Goal: Task Accomplishment & Management: Manage account settings

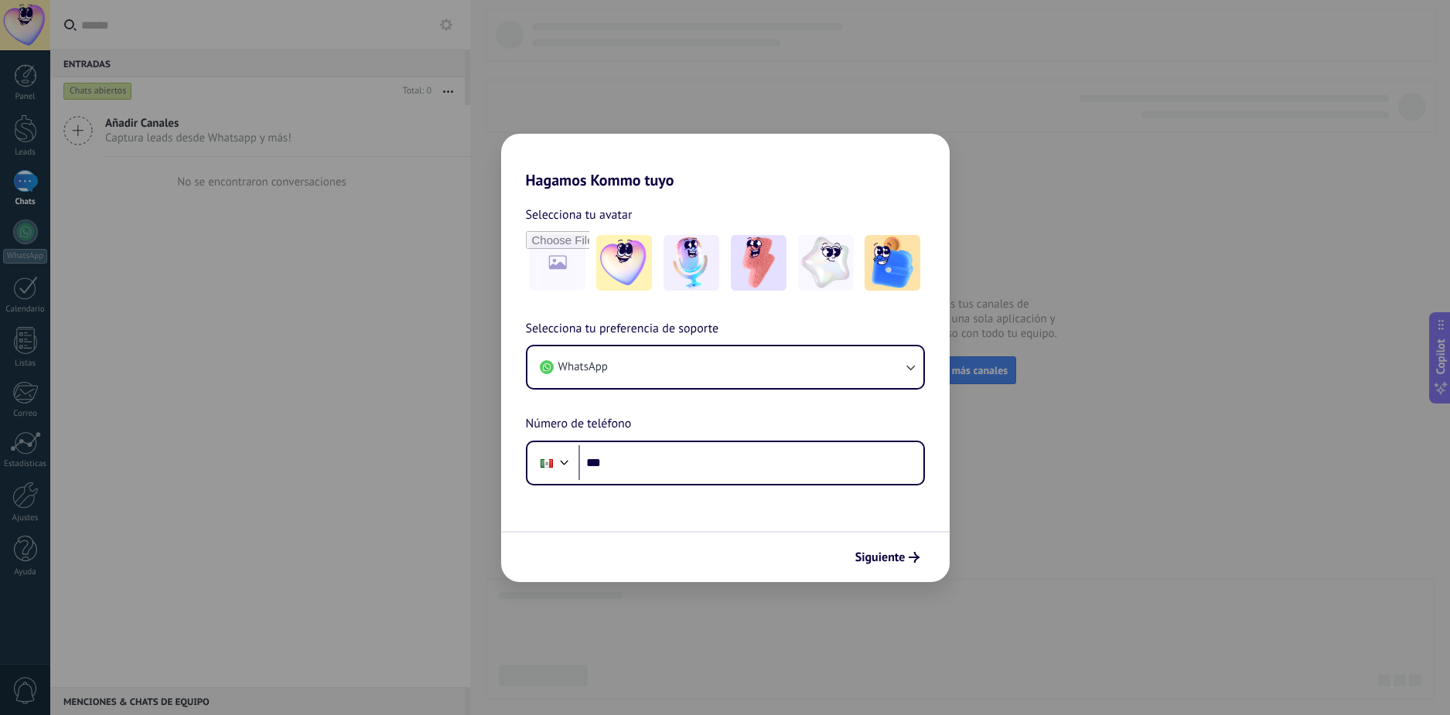
click at [1071, 465] on div "Hagamos Kommo tuyo Selecciona tu avatar Selecciona tu preferencia de soporte Wh…" at bounding box center [725, 357] width 1450 height 715
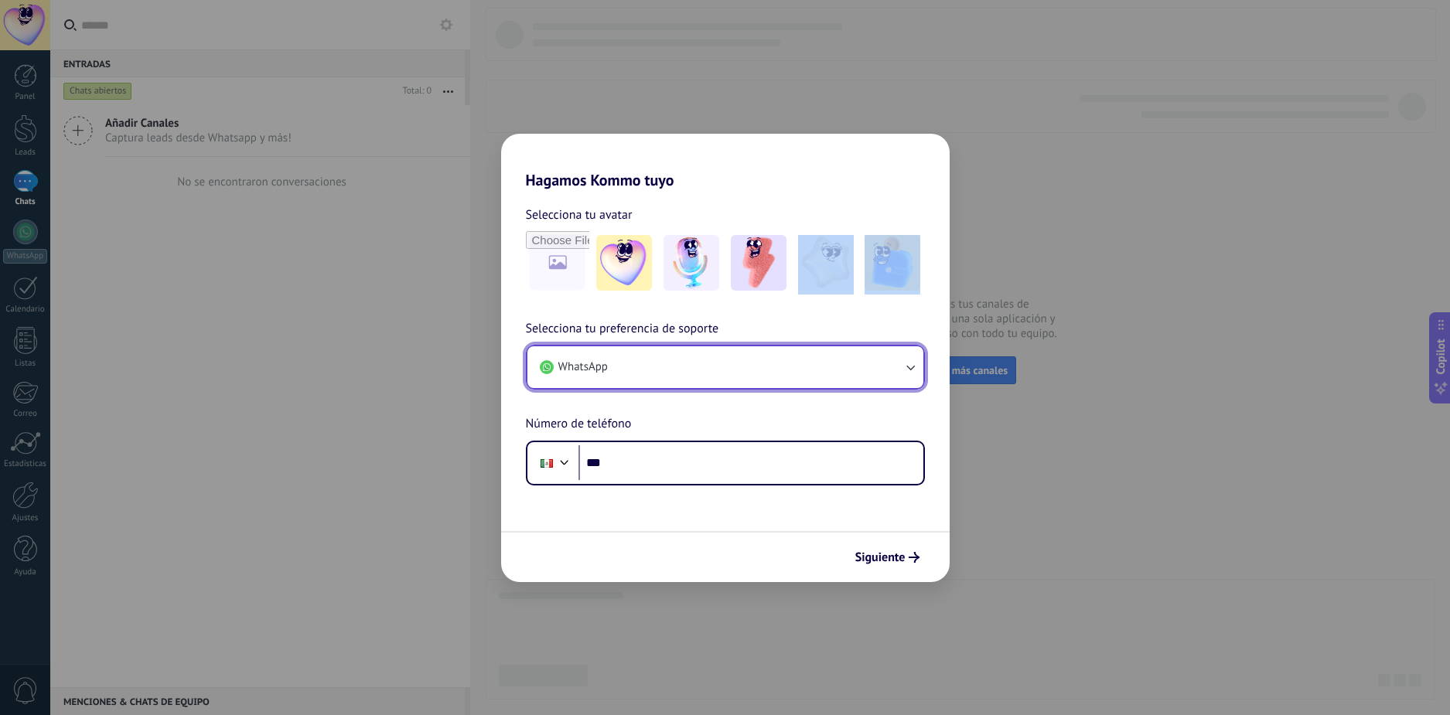
click at [691, 385] on button "WhatsApp" at bounding box center [725, 367] width 396 height 42
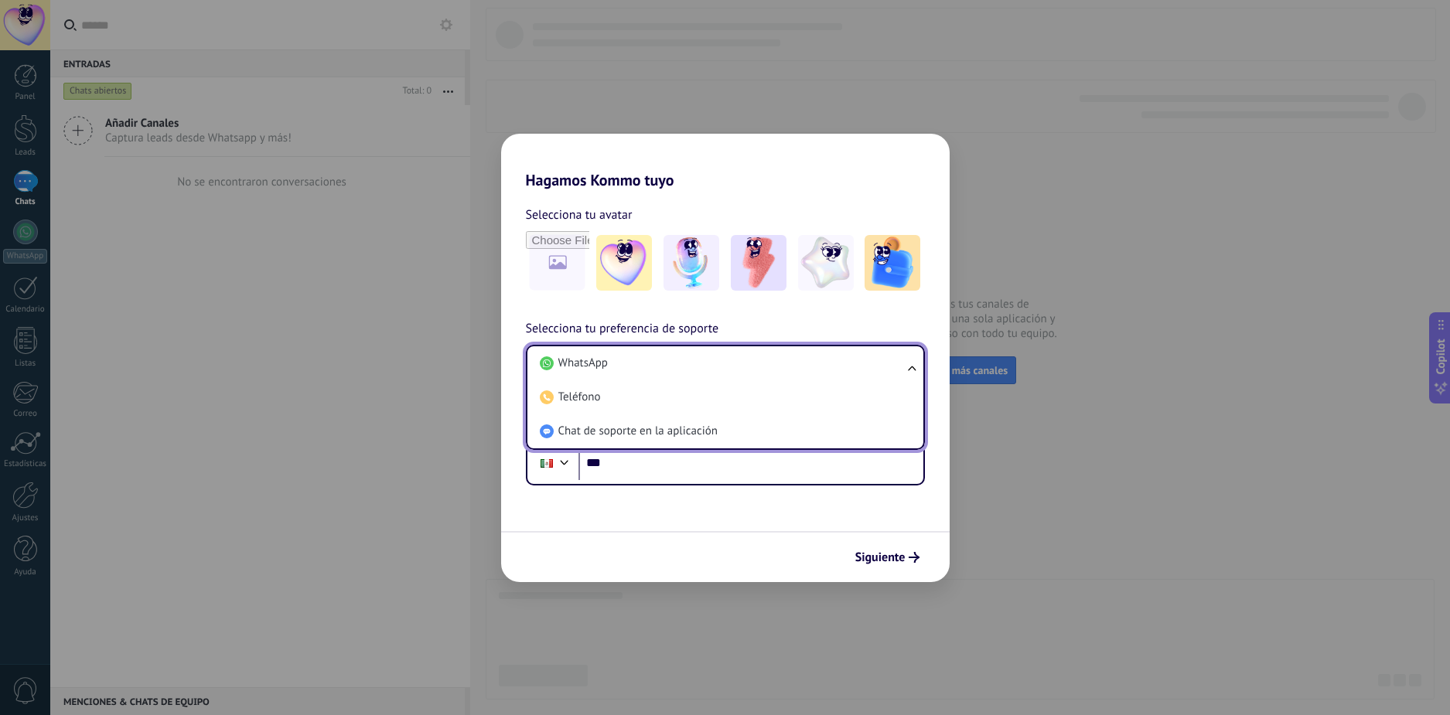
click at [825, 339] on div "Selecciona tu preferencia de soporte WhatsApp WhatsApp Teléfono Chat de soporte…" at bounding box center [725, 402] width 448 height 166
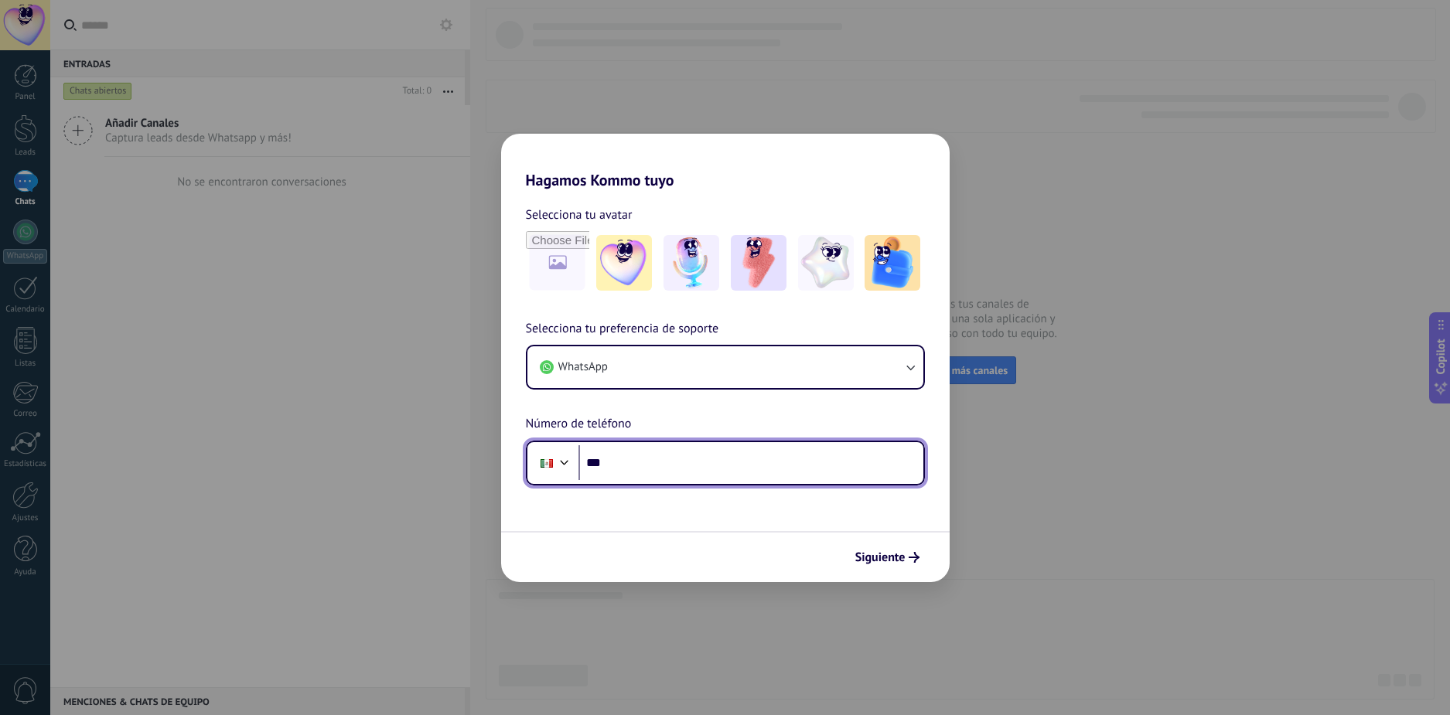
click at [744, 461] on input "***" at bounding box center [750, 463] width 345 height 36
type input "**********"
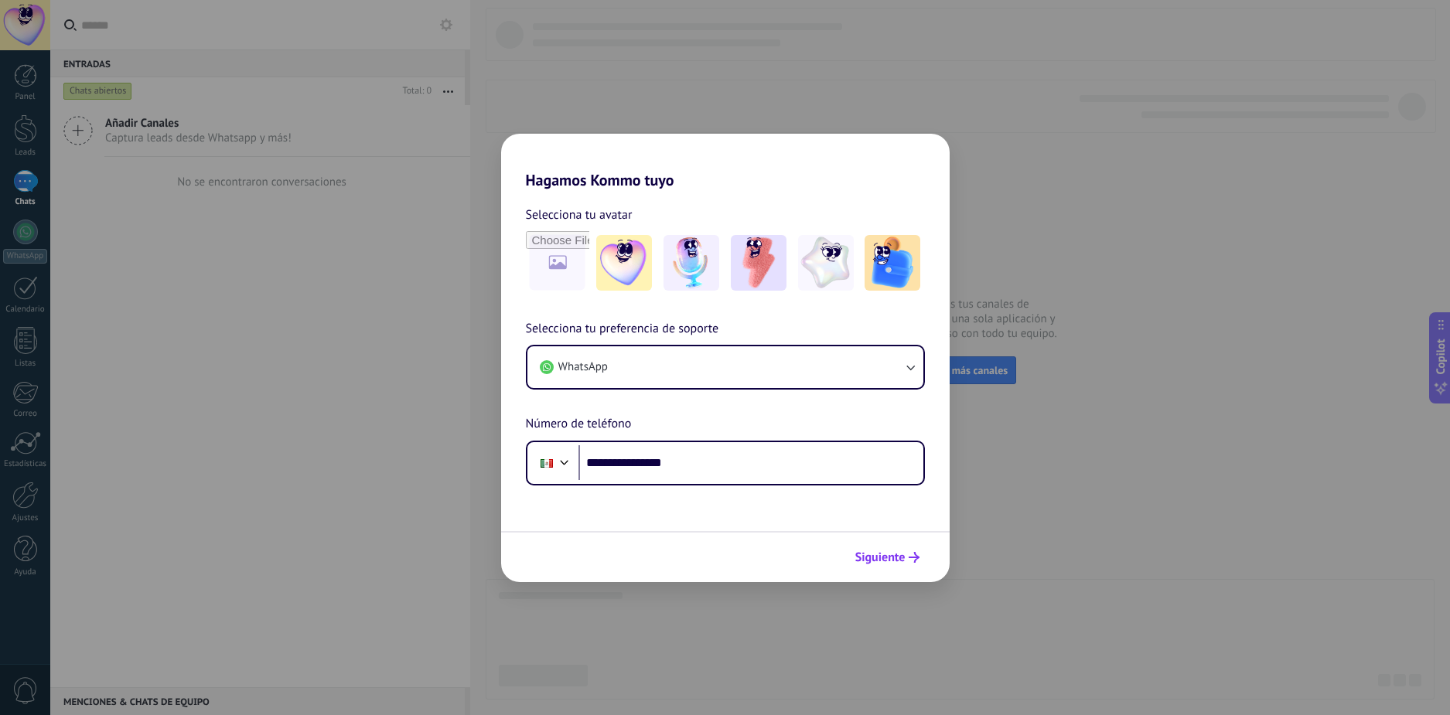
click at [874, 552] on span "Siguiente" at bounding box center [880, 557] width 50 height 11
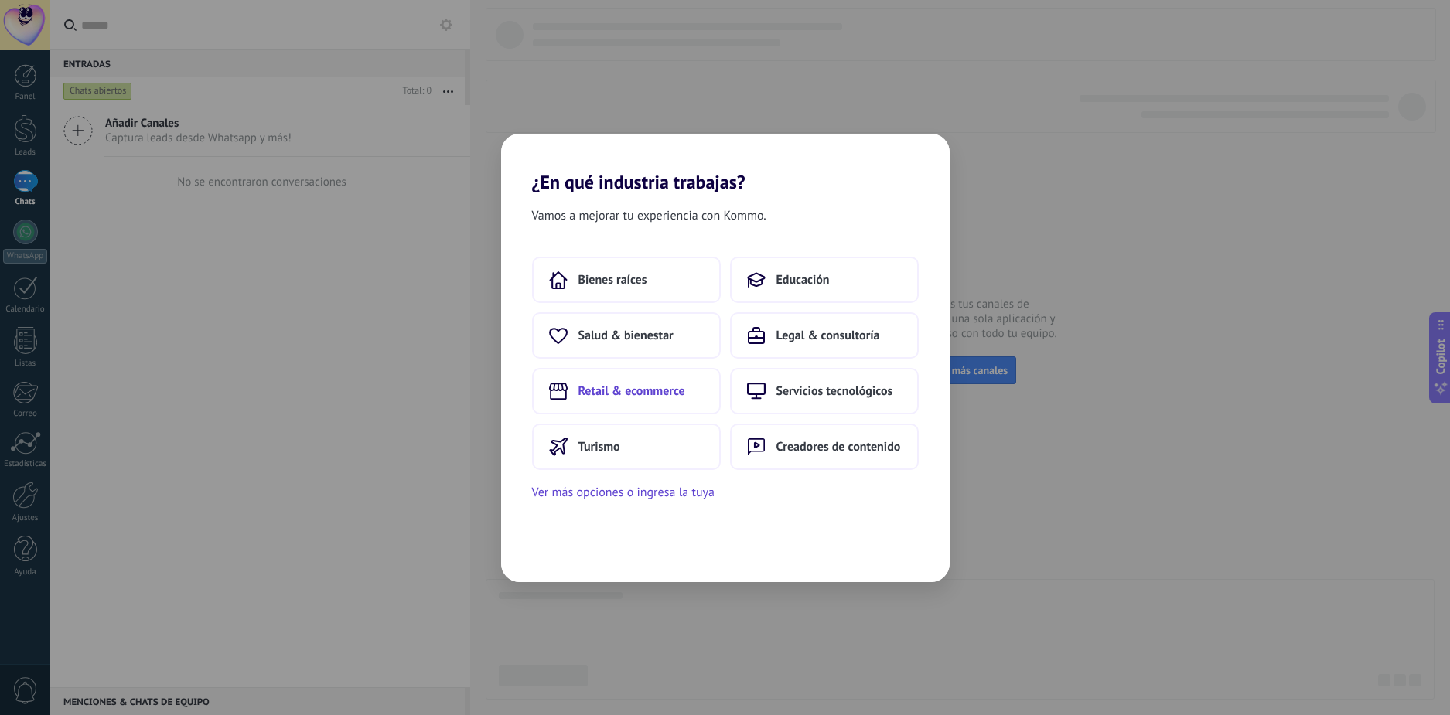
click at [687, 384] on button "Retail & ecommerce" at bounding box center [626, 391] width 189 height 46
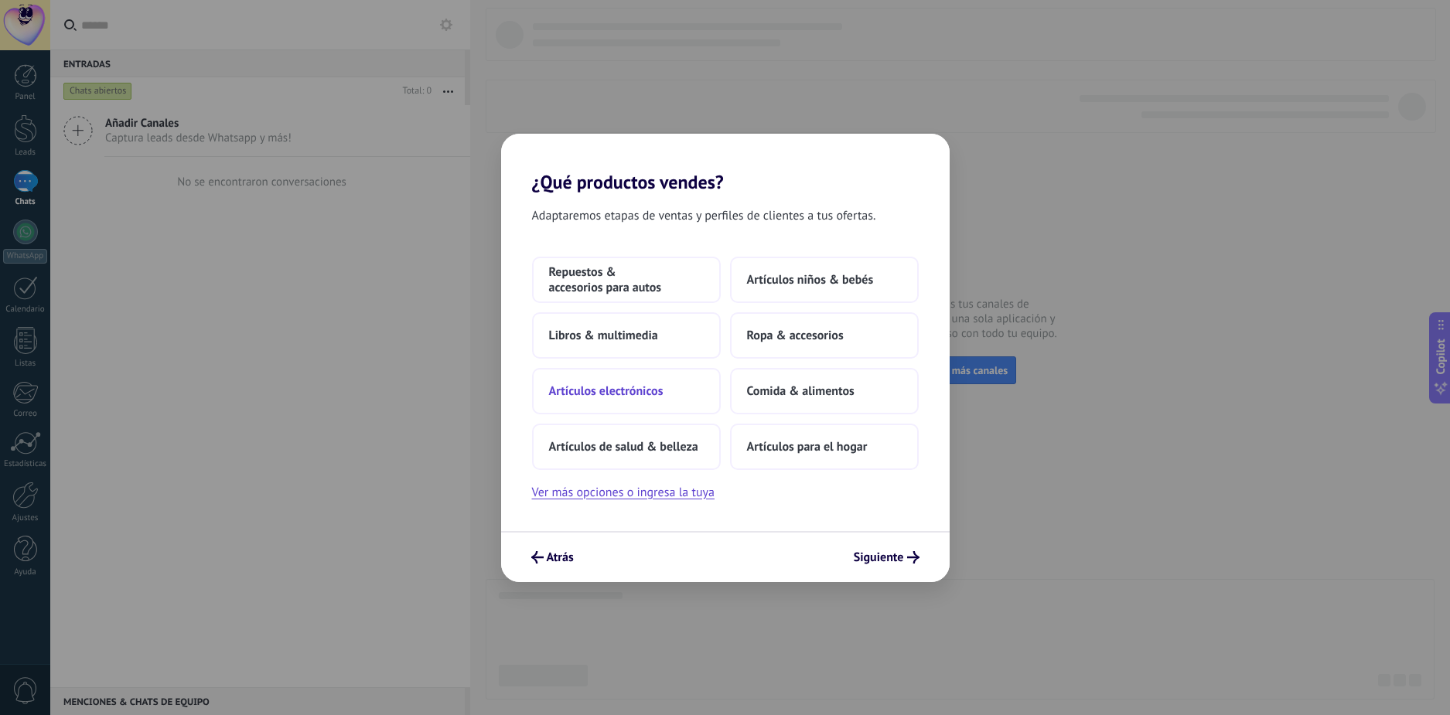
click at [700, 396] on button "Artículos electrónicos" at bounding box center [626, 391] width 189 height 46
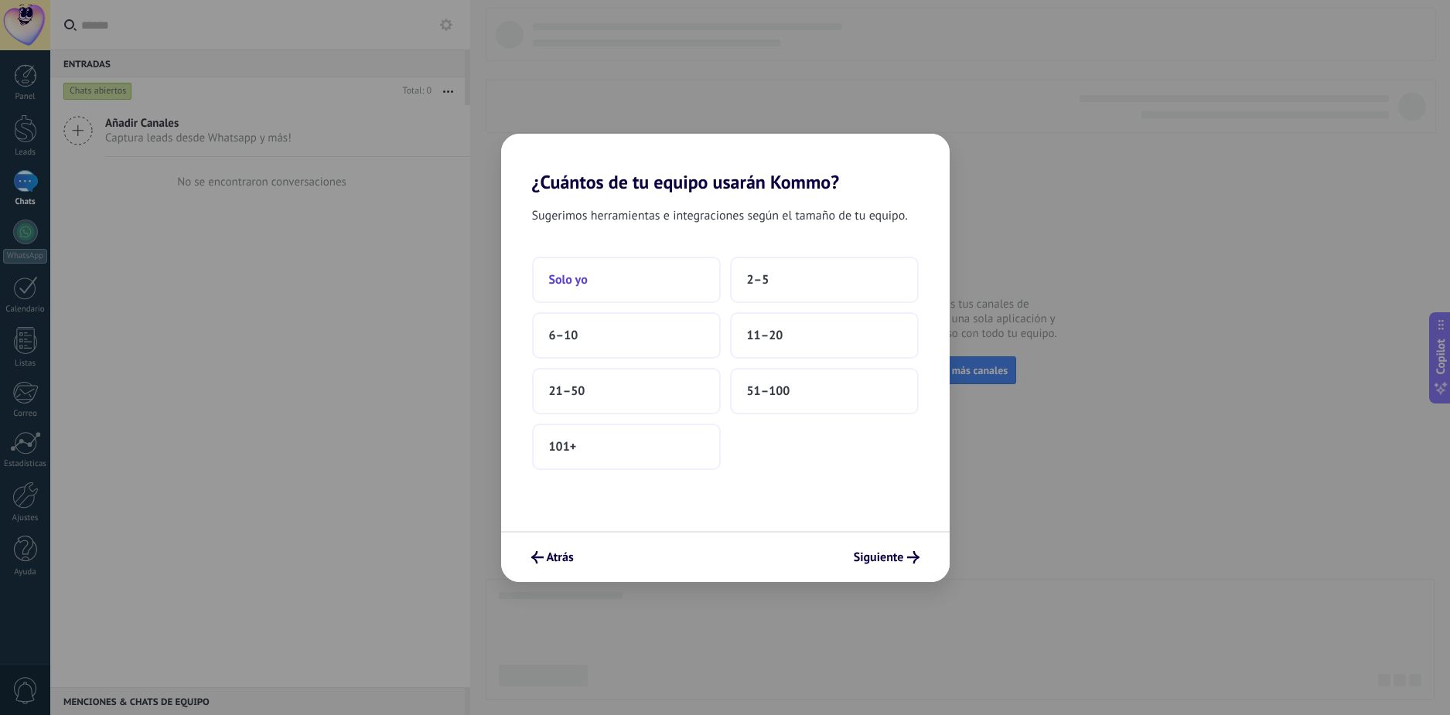
click at [666, 288] on button "Solo yo" at bounding box center [626, 280] width 189 height 46
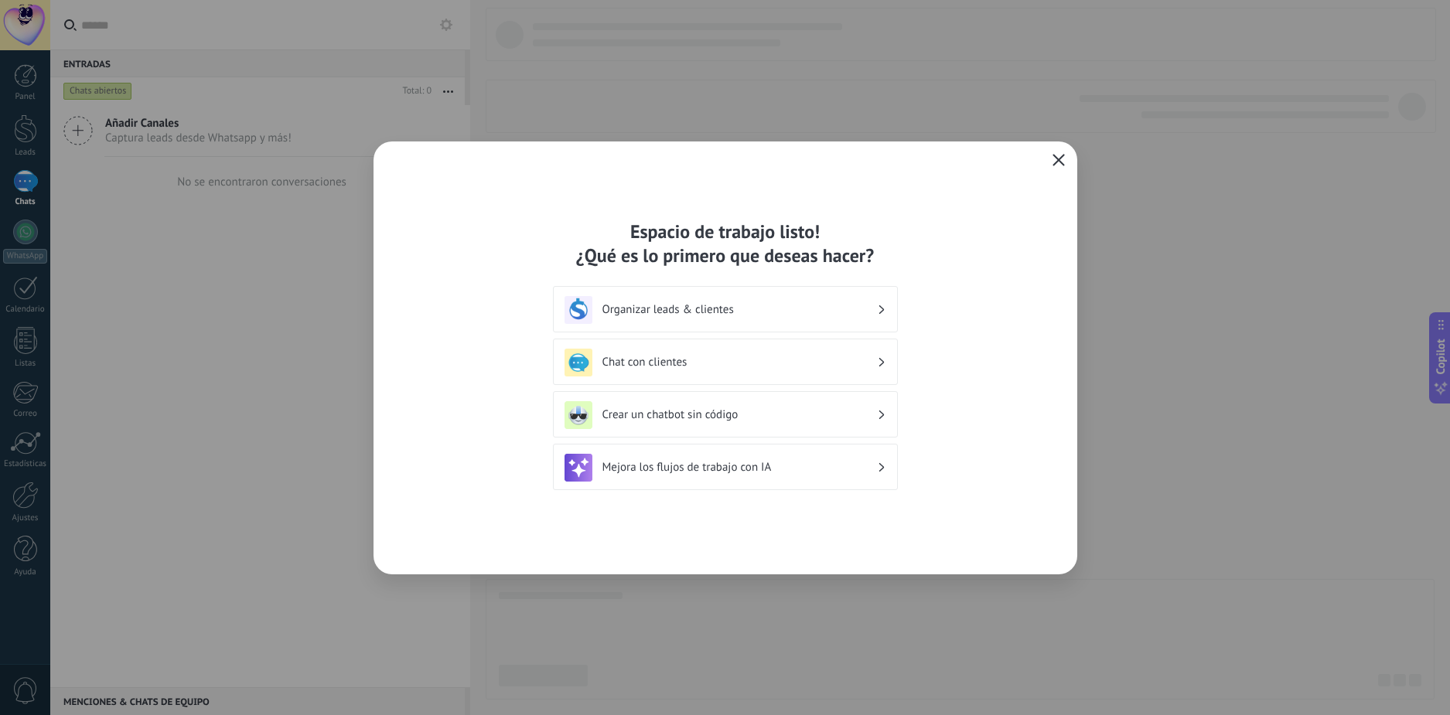
click at [1048, 158] on button "button" at bounding box center [1058, 161] width 20 height 22
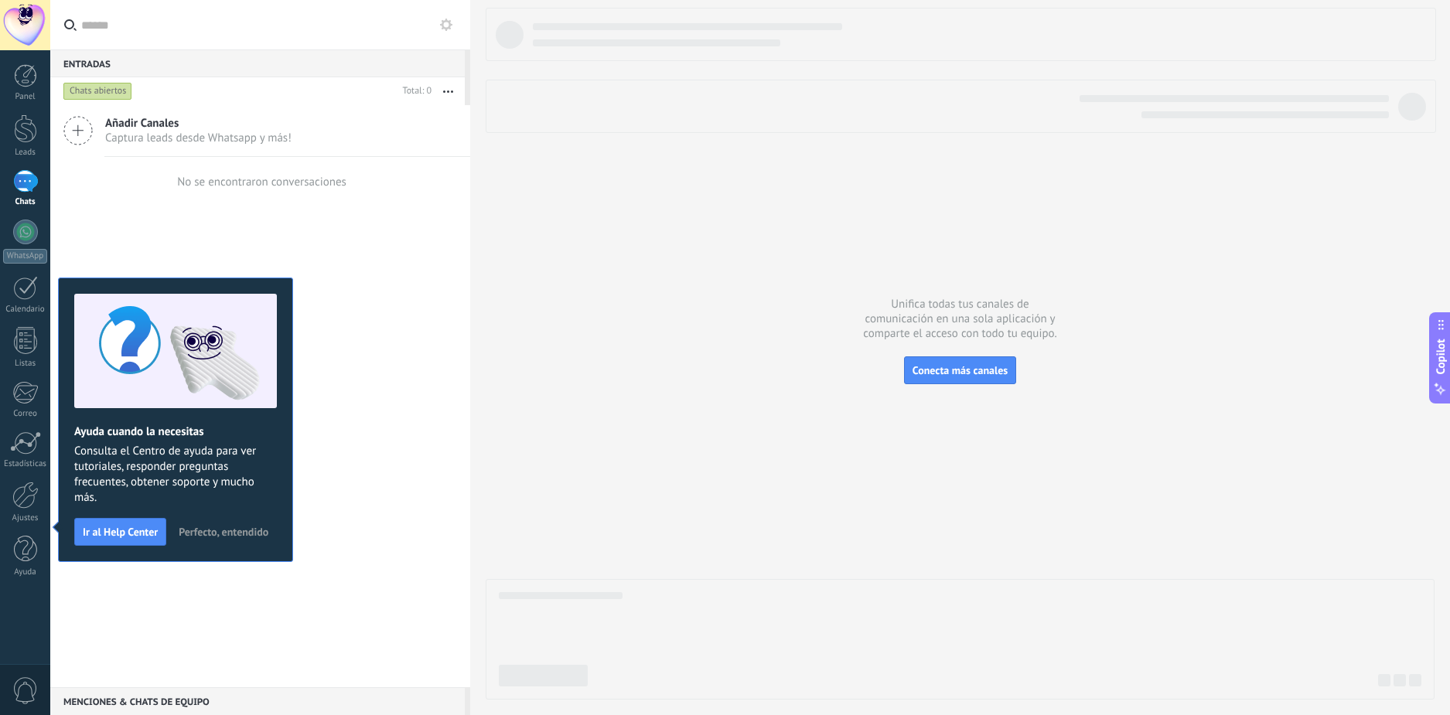
click at [179, 537] on span "Perfecto, entendido" at bounding box center [224, 532] width 90 height 11
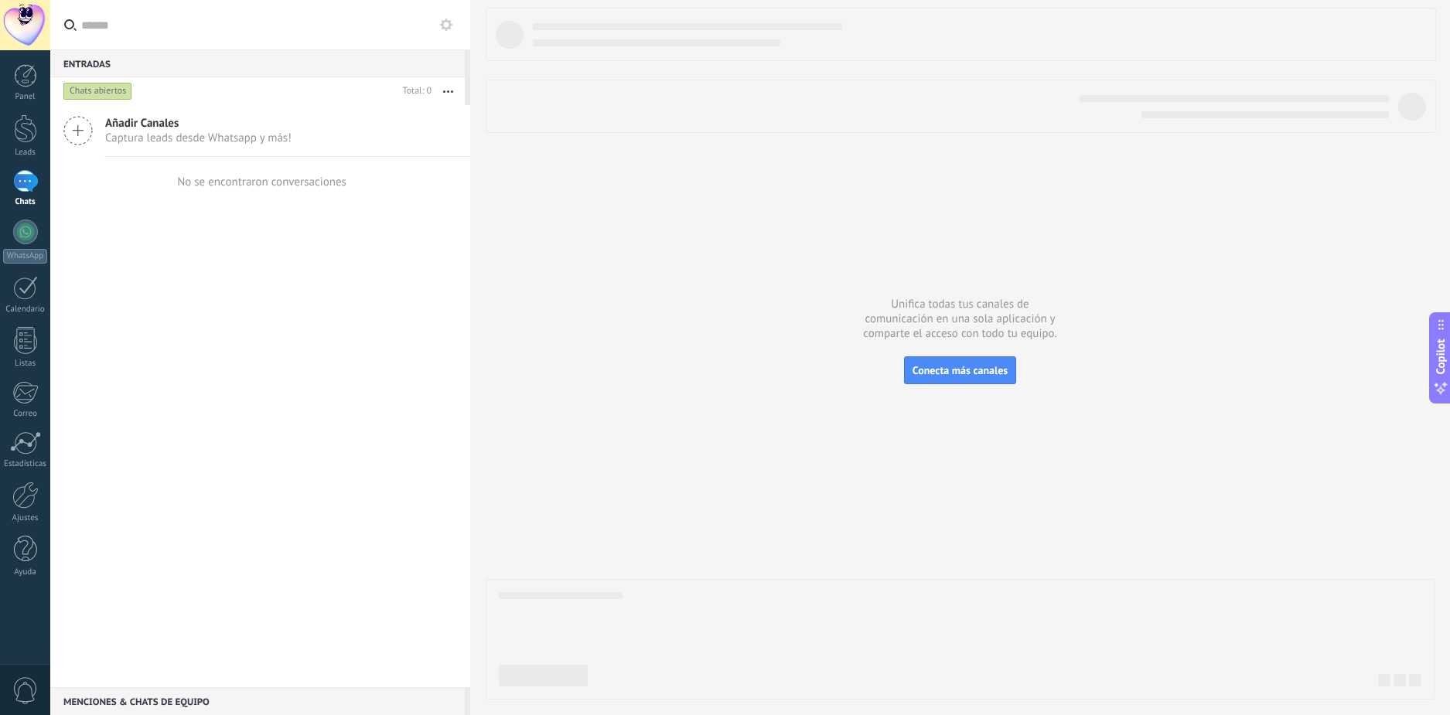
click at [792, 393] on div at bounding box center [960, 354] width 949 height 692
click at [27, 122] on div at bounding box center [25, 128] width 23 height 29
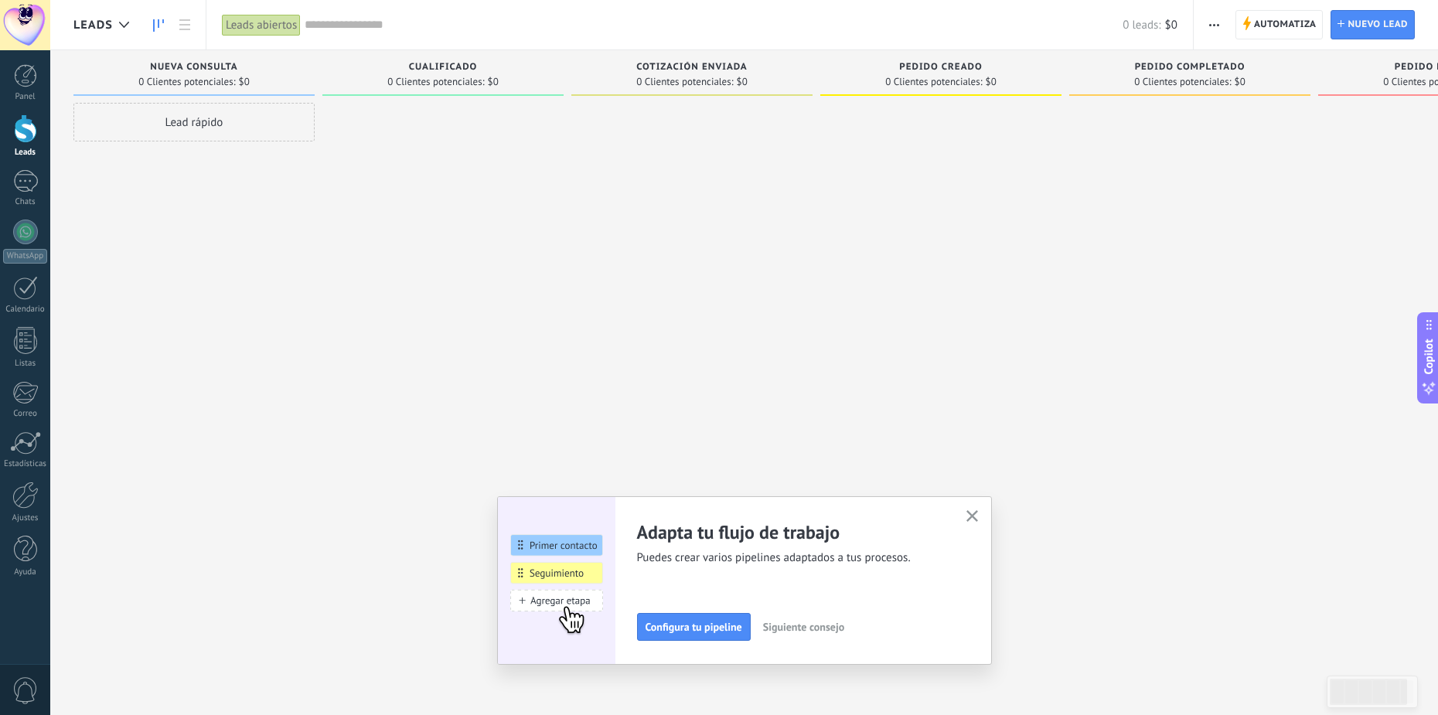
click at [970, 516] on button "button" at bounding box center [972, 516] width 19 height 21
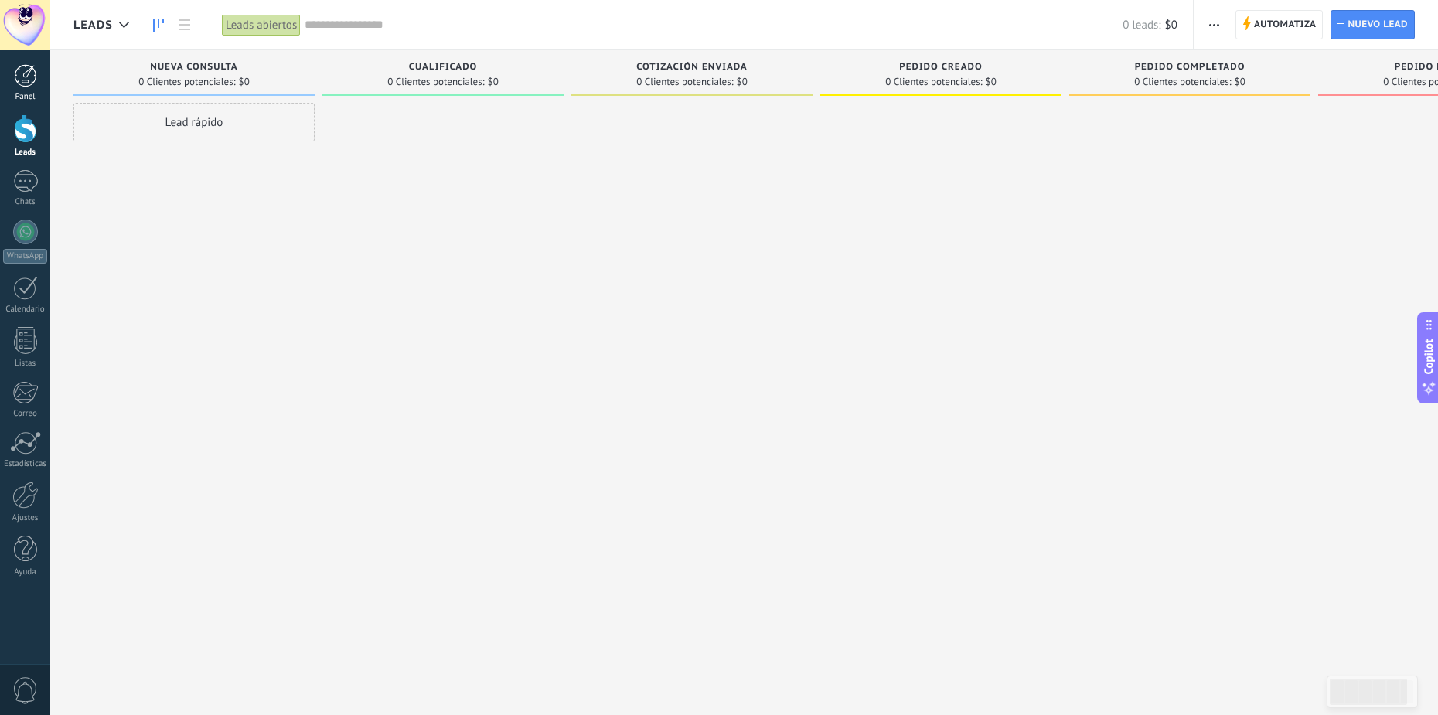
click at [24, 86] on div at bounding box center [25, 75] width 23 height 23
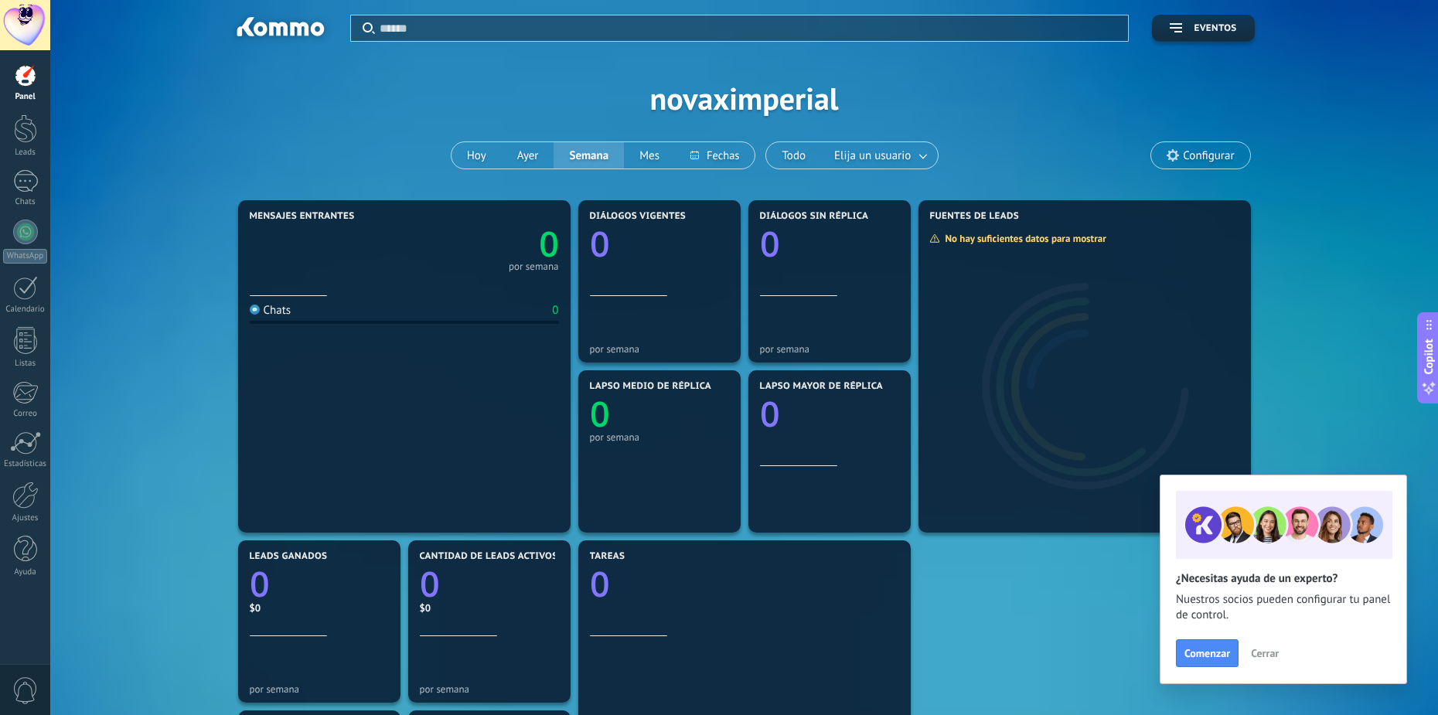
click at [764, 101] on div "Aplicar Eventos novaximperial [DATE] [DATE] Semana Mes Todo Elija un usuario Co…" at bounding box center [743, 98] width 1341 height 196
drag, startPoint x: 1263, startPoint y: 652, endPoint x: 1258, endPoint y: 641, distance: 11.8
click at [1263, 649] on span "Cerrar" at bounding box center [1265, 653] width 28 height 11
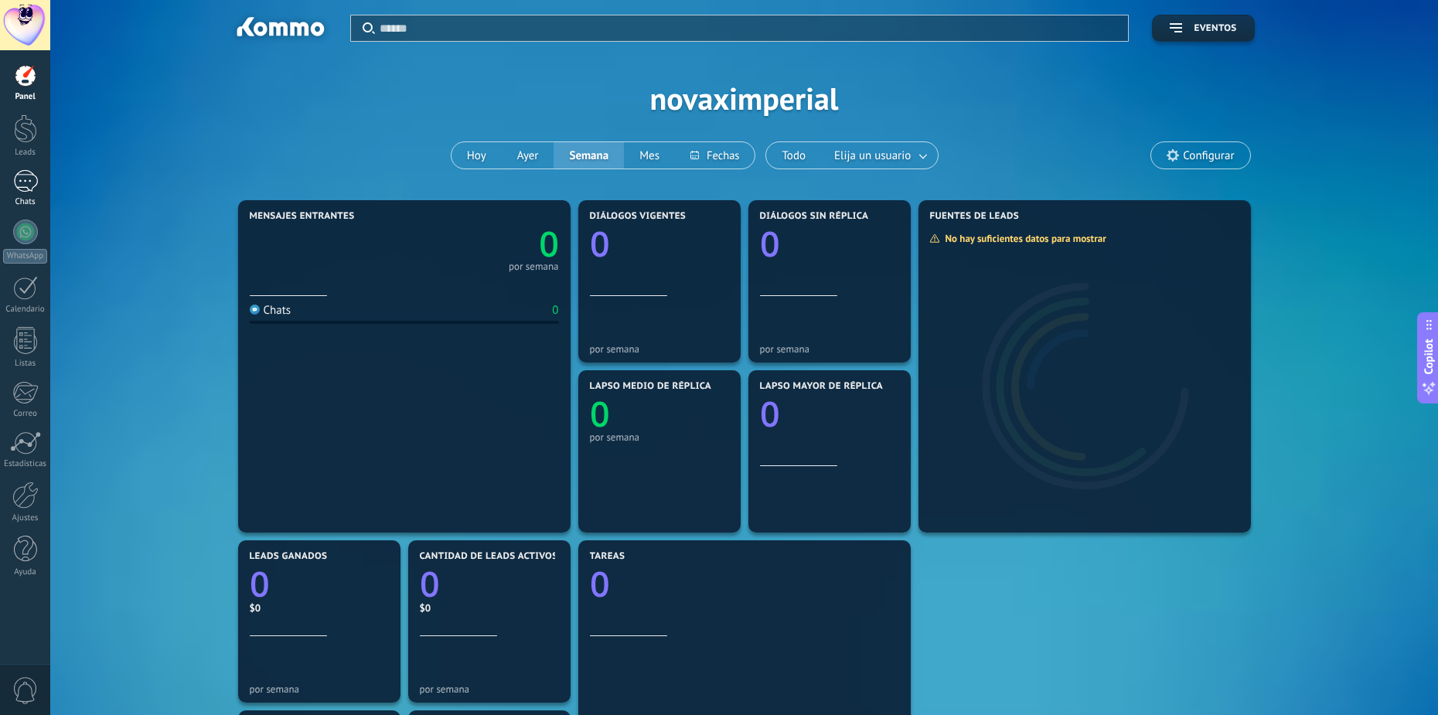
click at [26, 181] on div at bounding box center [25, 181] width 25 height 22
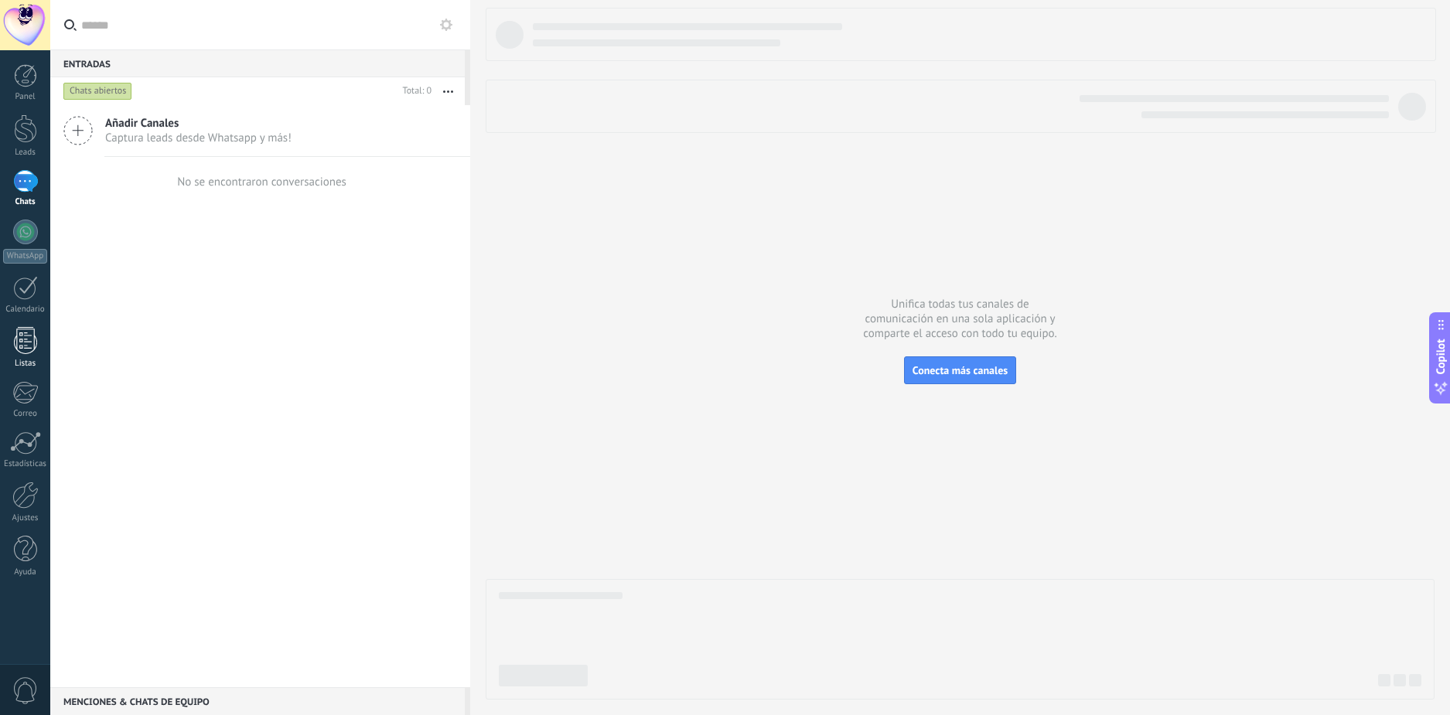
click at [44, 332] on link "Listas" at bounding box center [25, 348] width 50 height 42
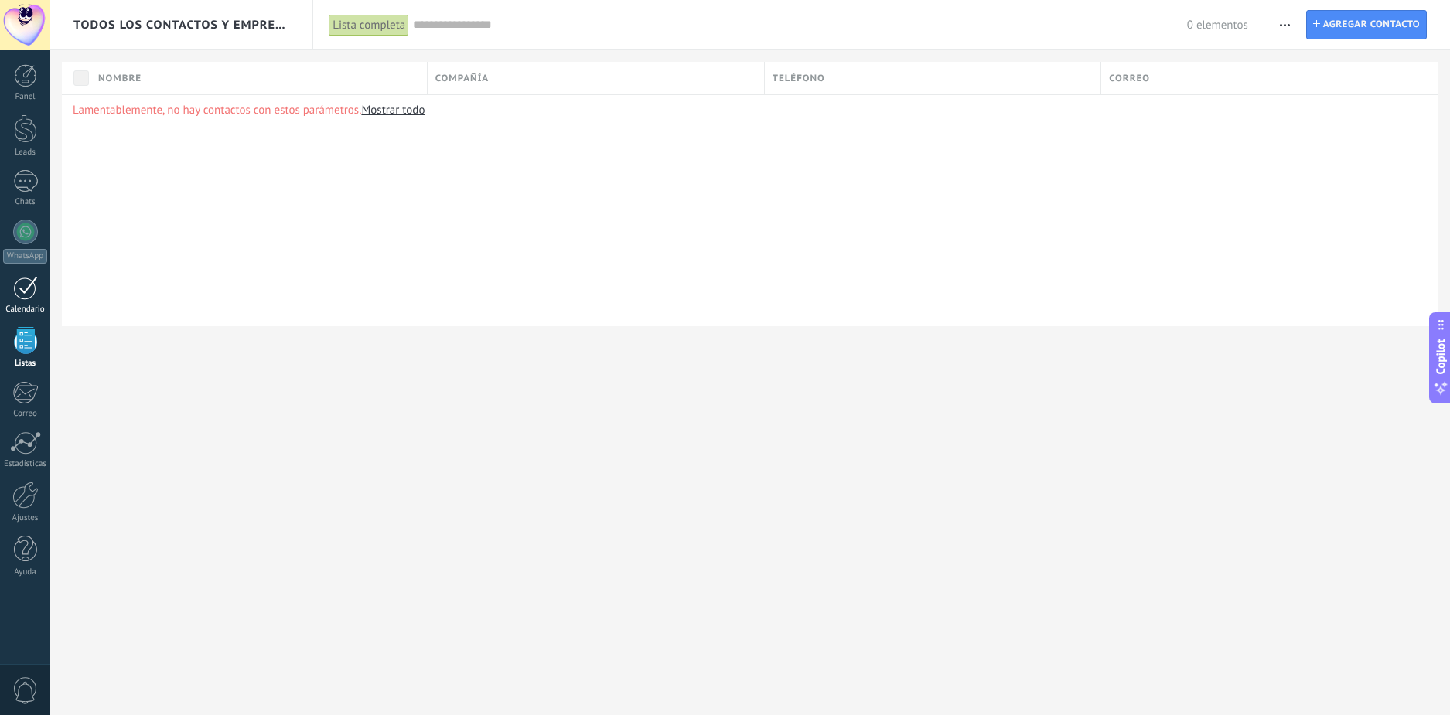
click at [20, 309] on div "Calendario" at bounding box center [25, 310] width 45 height 10
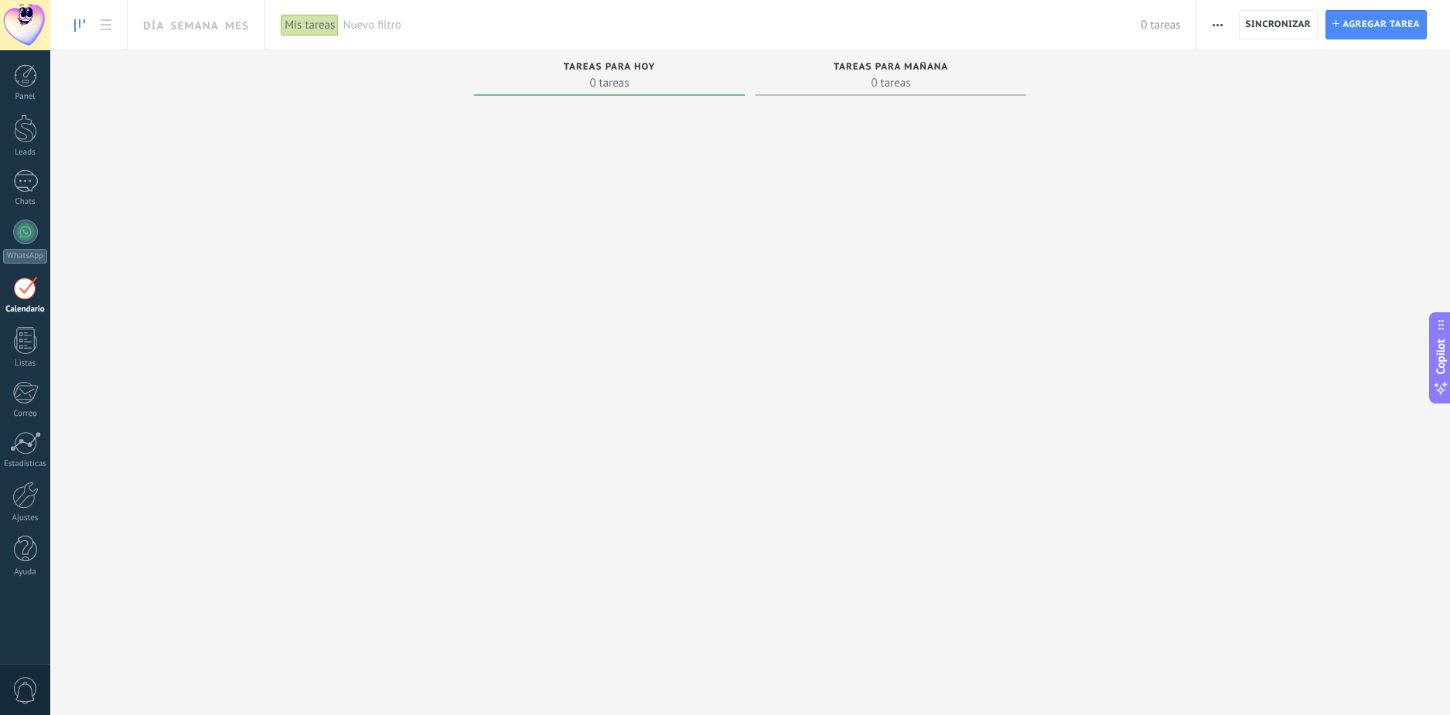
click at [72, 393] on div "Tareas completas 0 tareas Tareas caducadas 0 tareas Tareas para hoy 0 tareas Ta…" at bounding box center [749, 363] width 1399 height 626
click at [30, 397] on div at bounding box center [25, 392] width 26 height 23
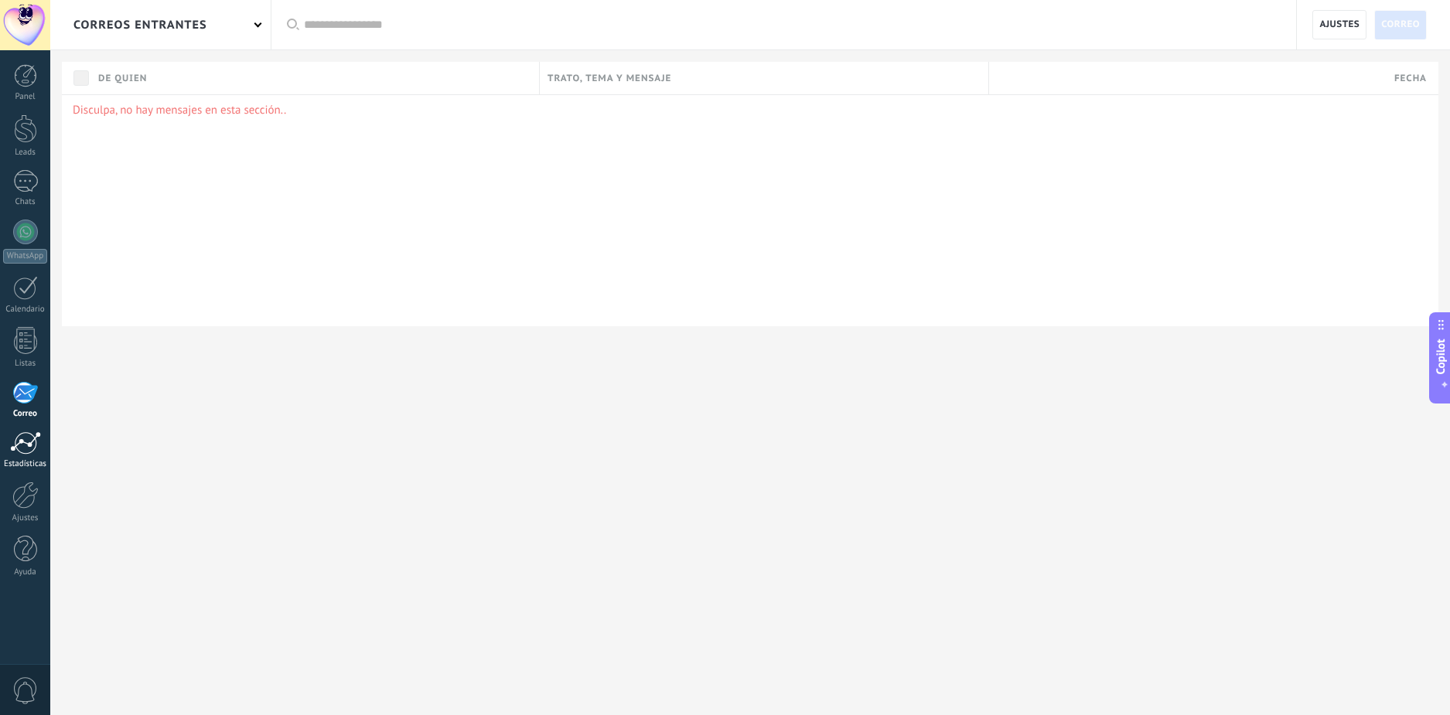
click at [21, 453] on div at bounding box center [25, 442] width 31 height 23
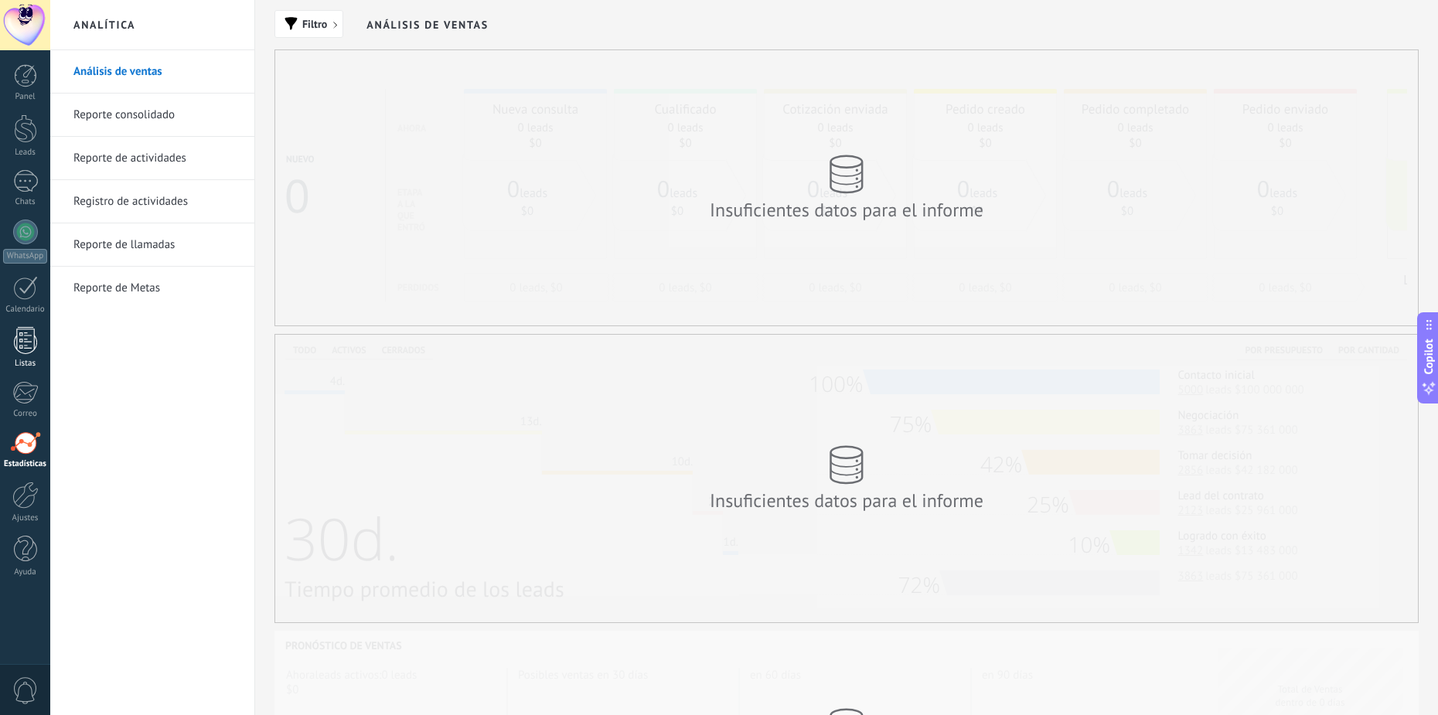
click at [16, 352] on div at bounding box center [25, 340] width 23 height 27
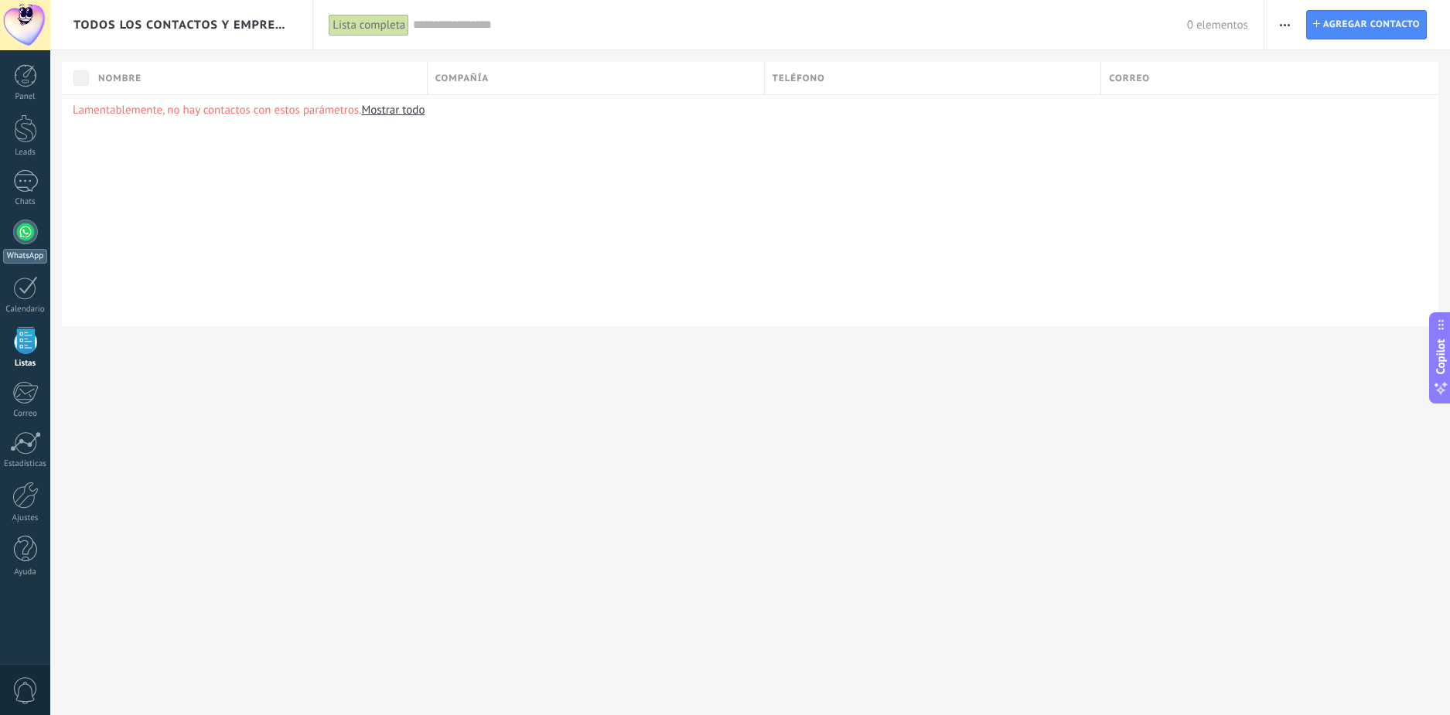
click at [36, 233] on div at bounding box center [25, 232] width 25 height 25
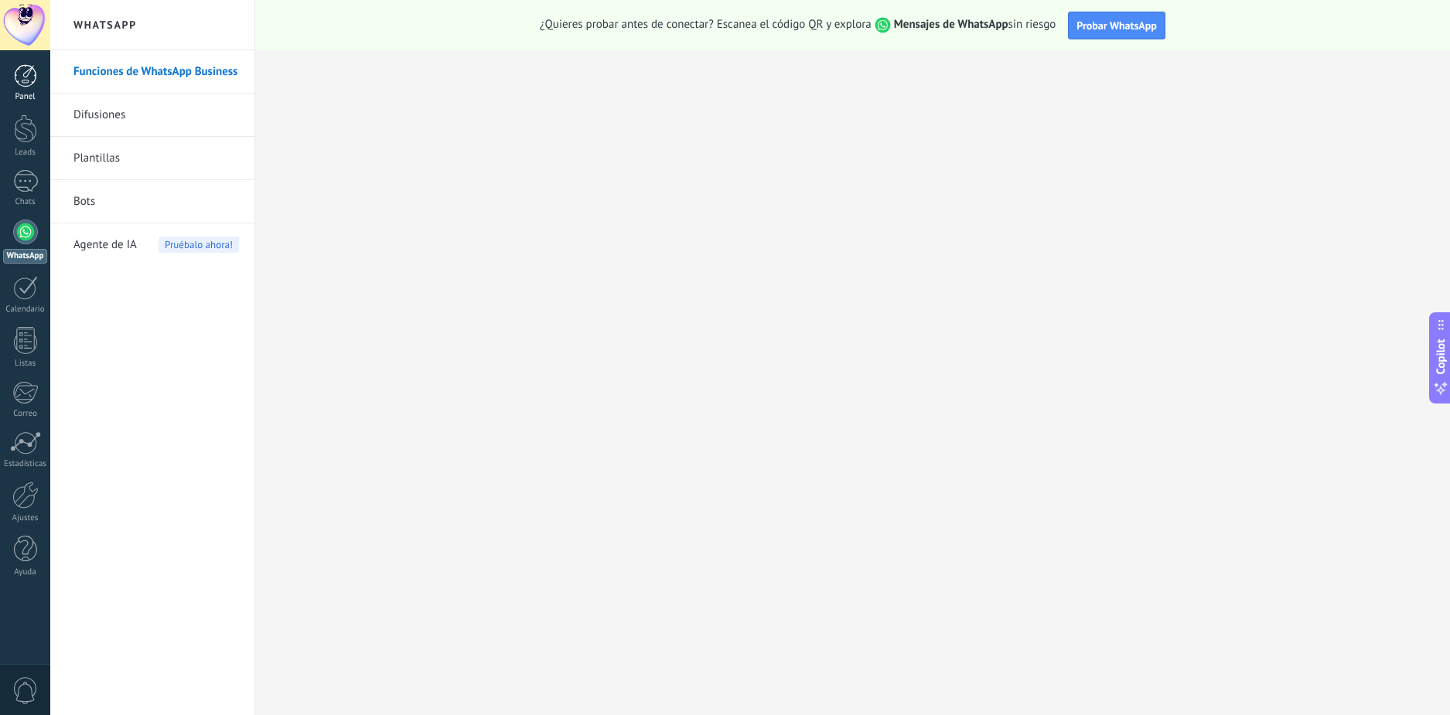
click at [15, 88] on link "Panel" at bounding box center [25, 83] width 50 height 38
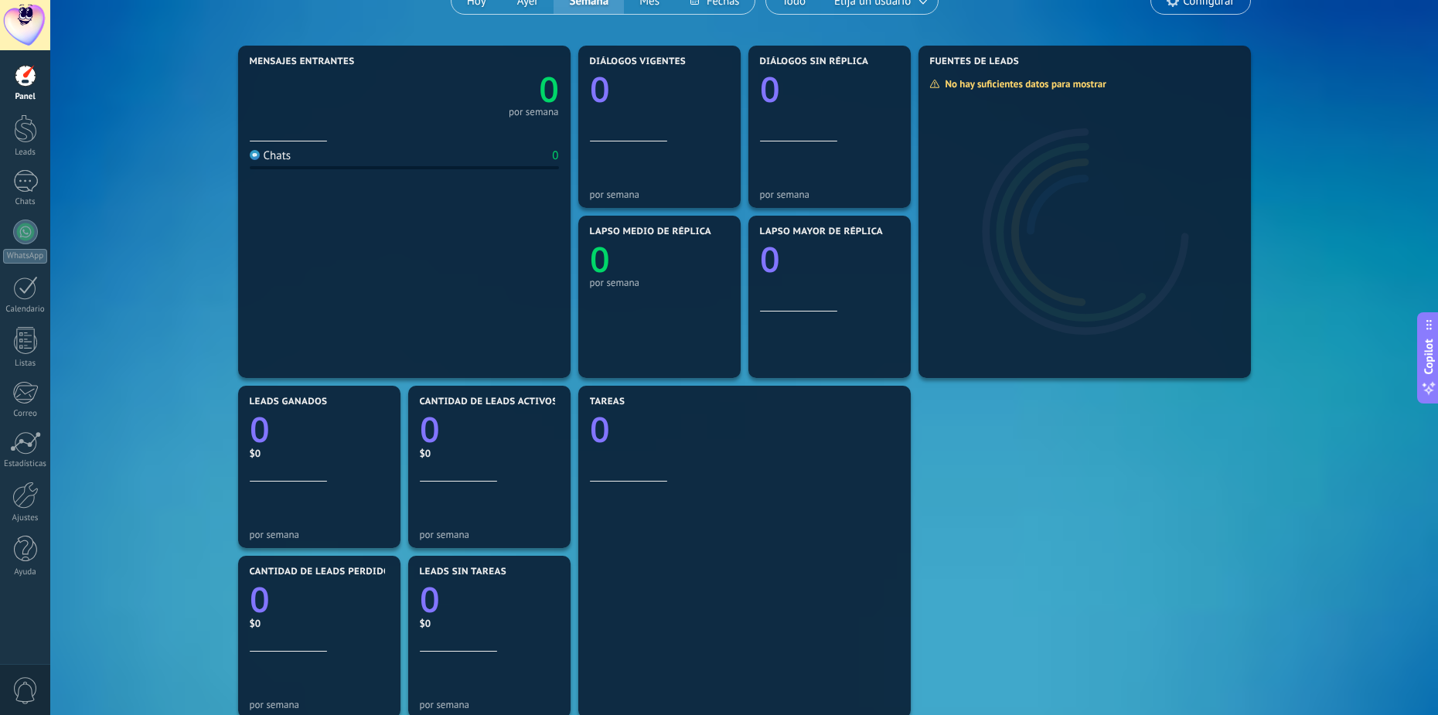
scroll to position [379, 0]
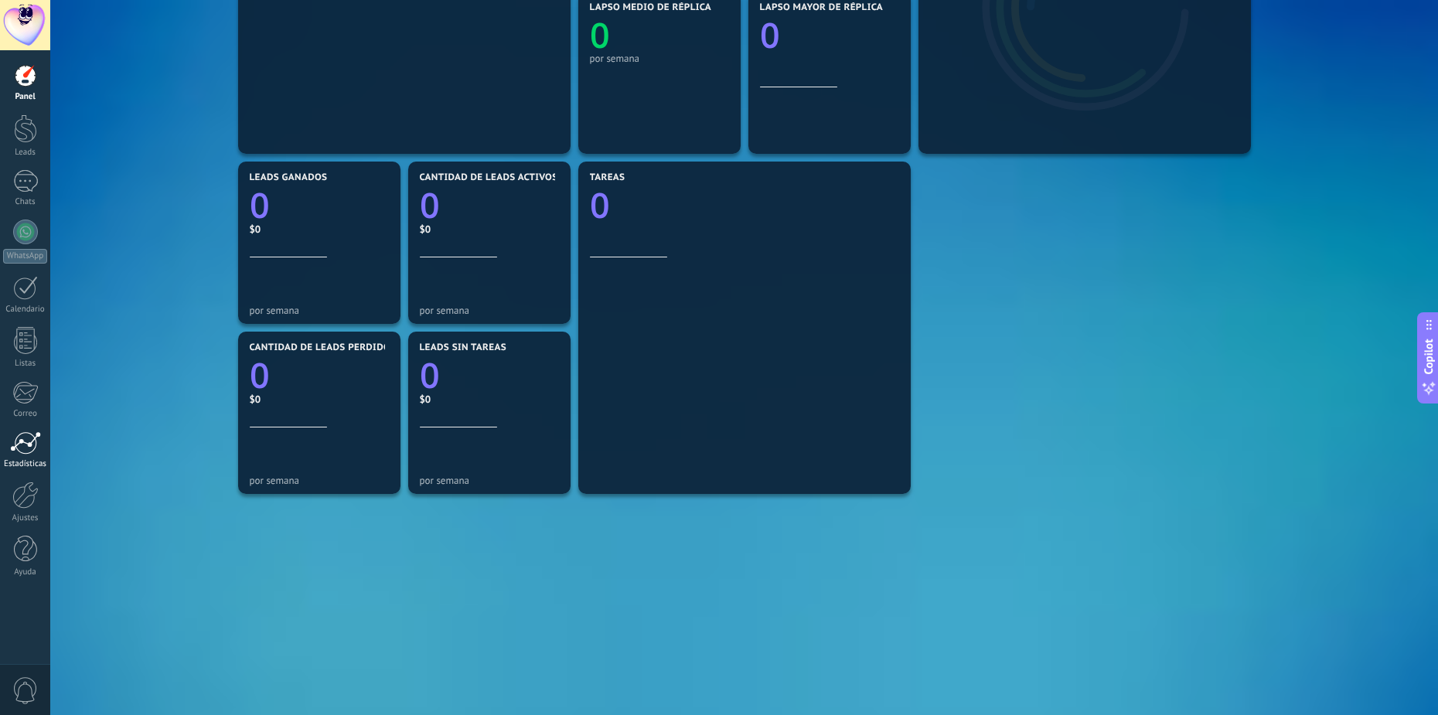
click at [32, 450] on div at bounding box center [25, 442] width 31 height 23
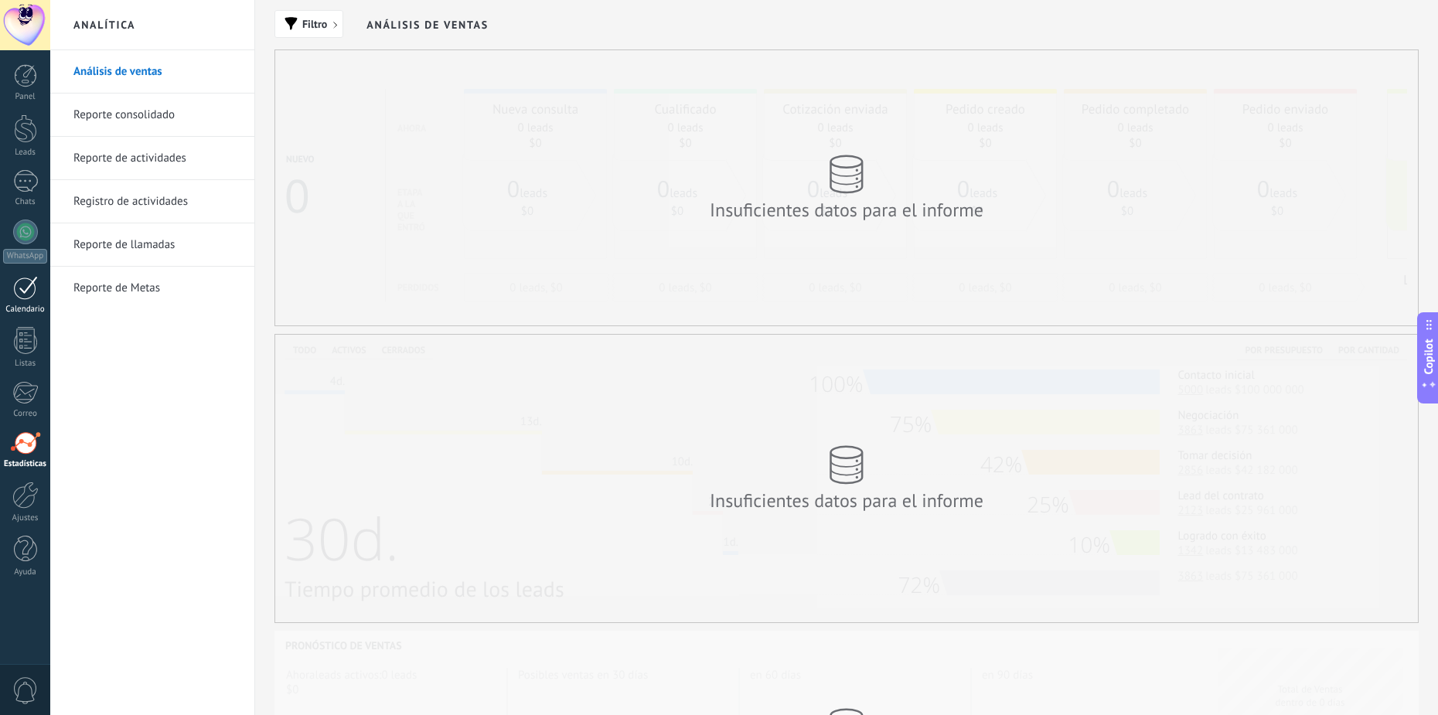
click at [18, 308] on div "Calendario" at bounding box center [25, 310] width 45 height 10
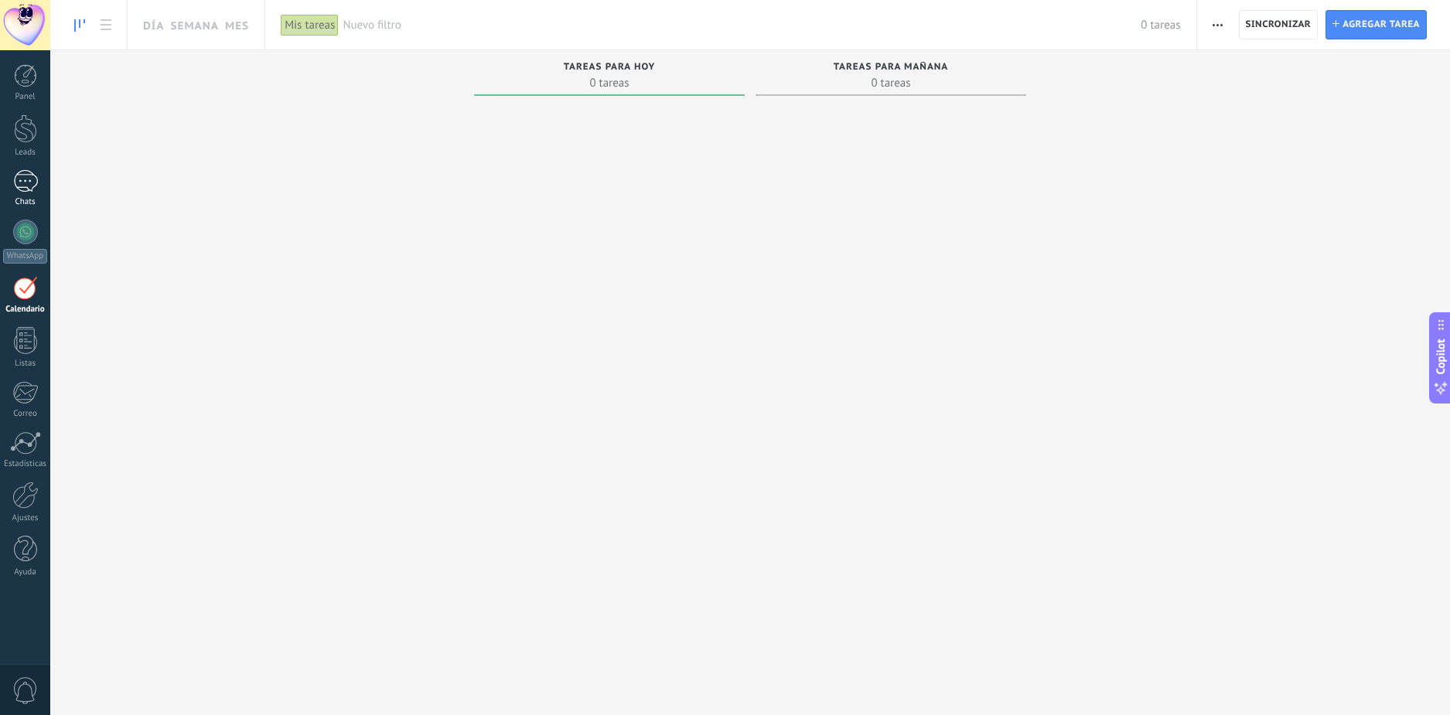
click at [31, 197] on div "Chats" at bounding box center [25, 202] width 45 height 10
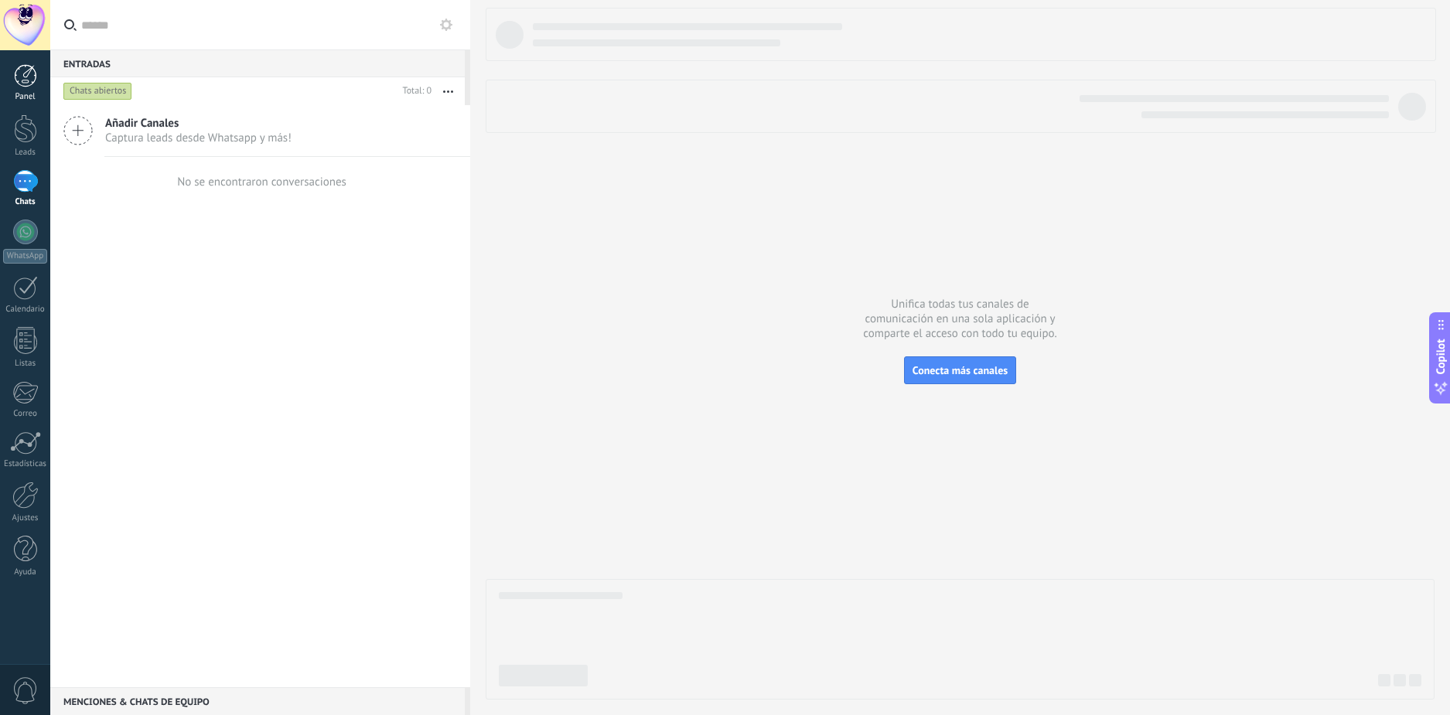
click at [24, 85] on div at bounding box center [25, 75] width 23 height 23
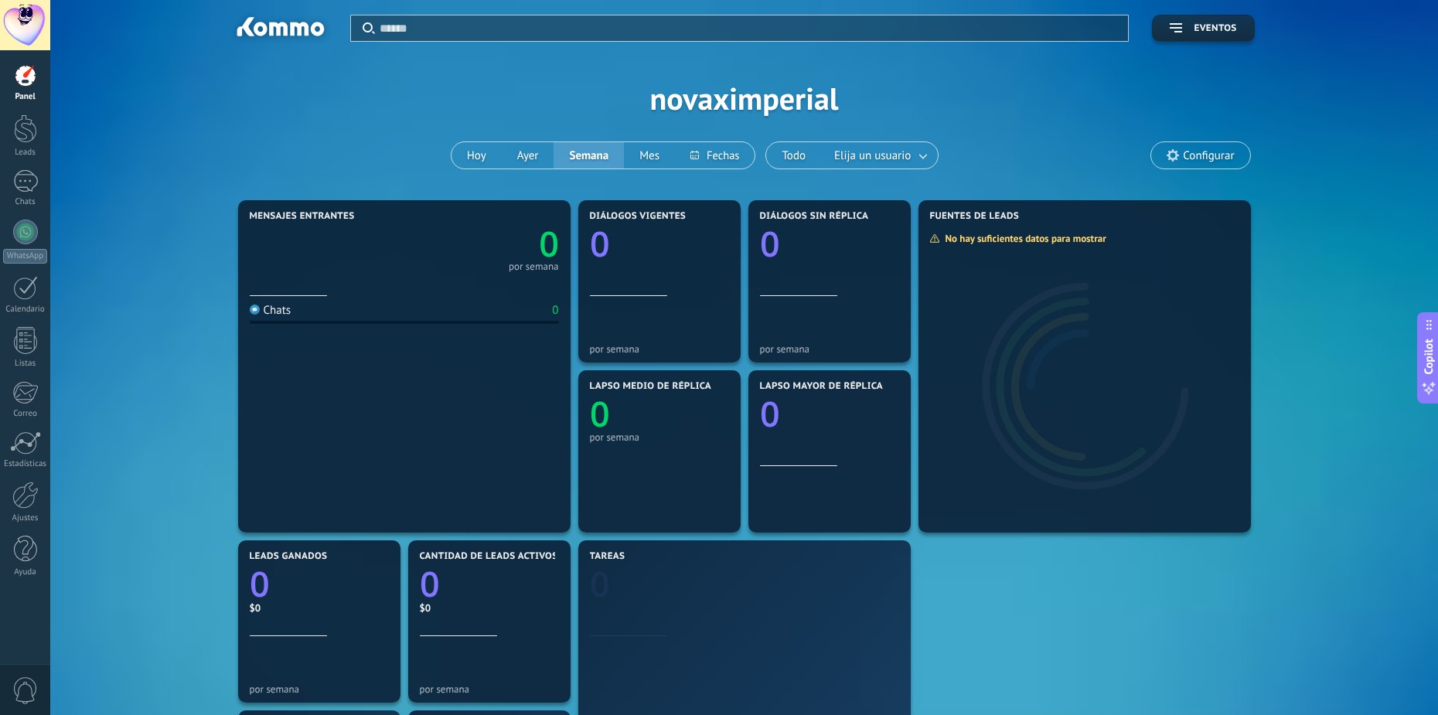
click at [22, 28] on div at bounding box center [25, 25] width 50 height 50
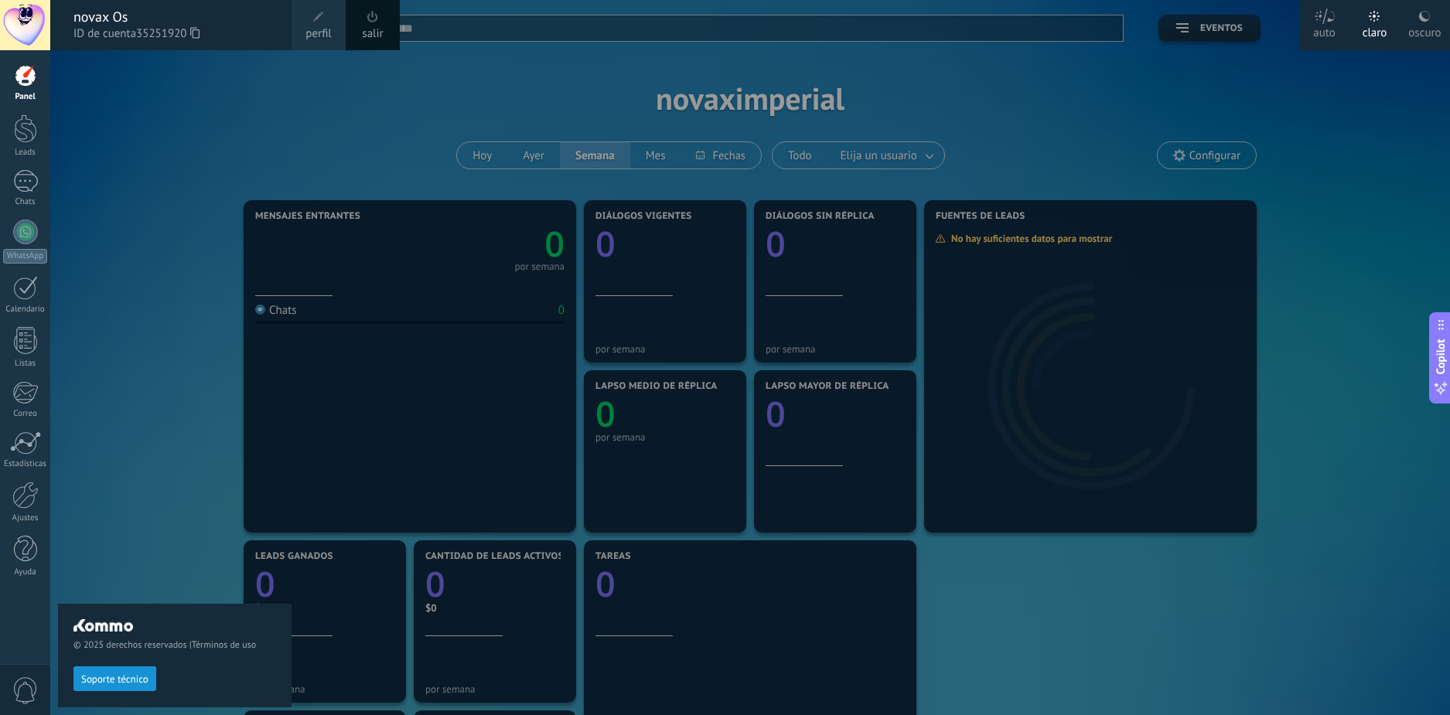
click at [315, 33] on span "perfil" at bounding box center [318, 34] width 26 height 17
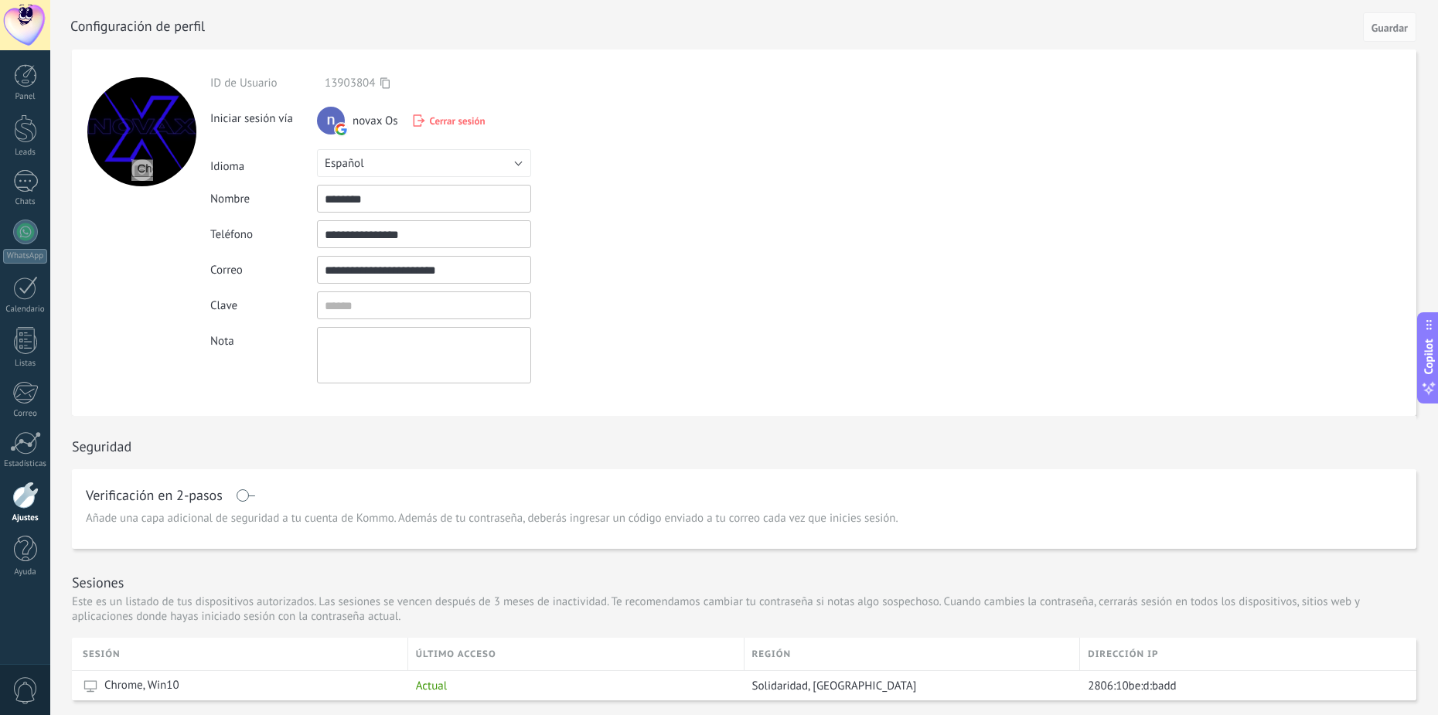
click at [145, 176] on input "file" at bounding box center [142, 170] width 22 height 22
type input "**********"
click at [1403, 25] on span "Guardar" at bounding box center [1390, 27] width 36 height 11
click at [39, 80] on link "Panel" at bounding box center [25, 83] width 50 height 38
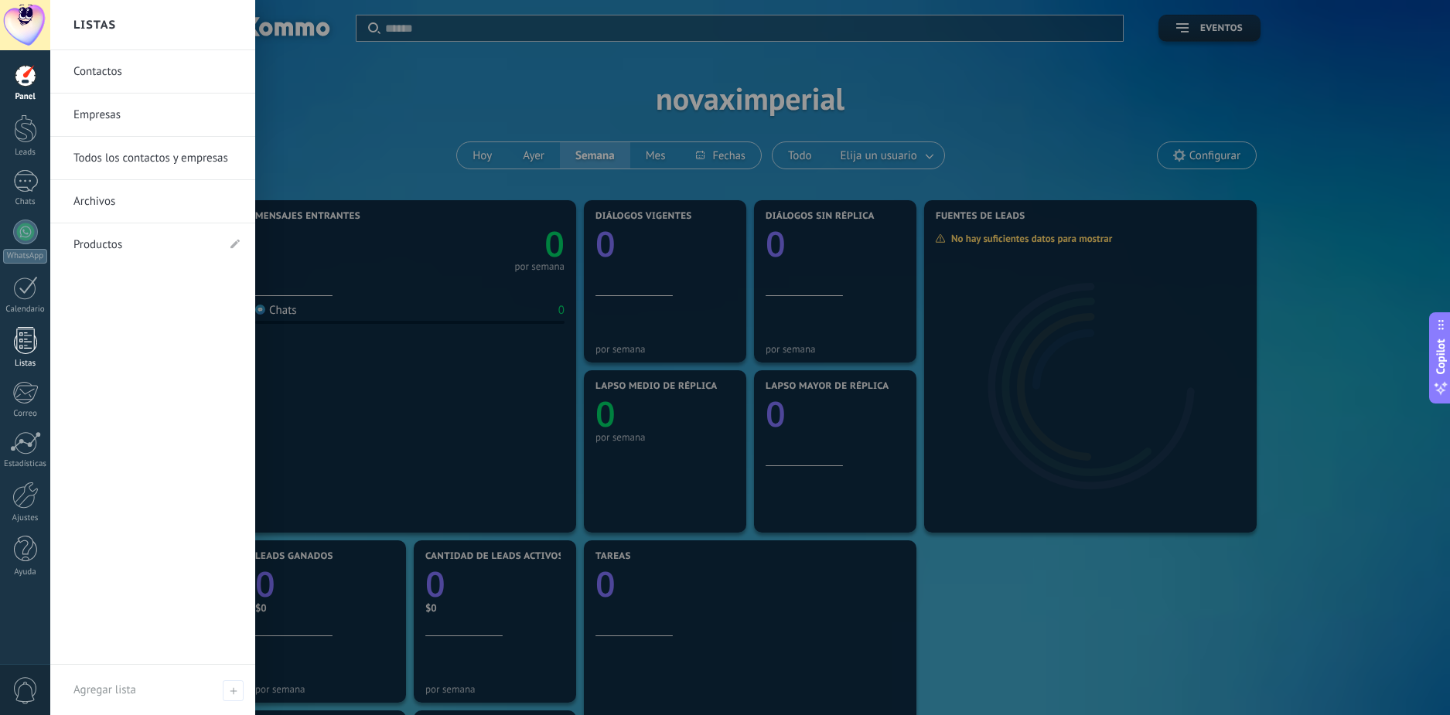
click at [17, 358] on link "Listas" at bounding box center [25, 348] width 50 height 42
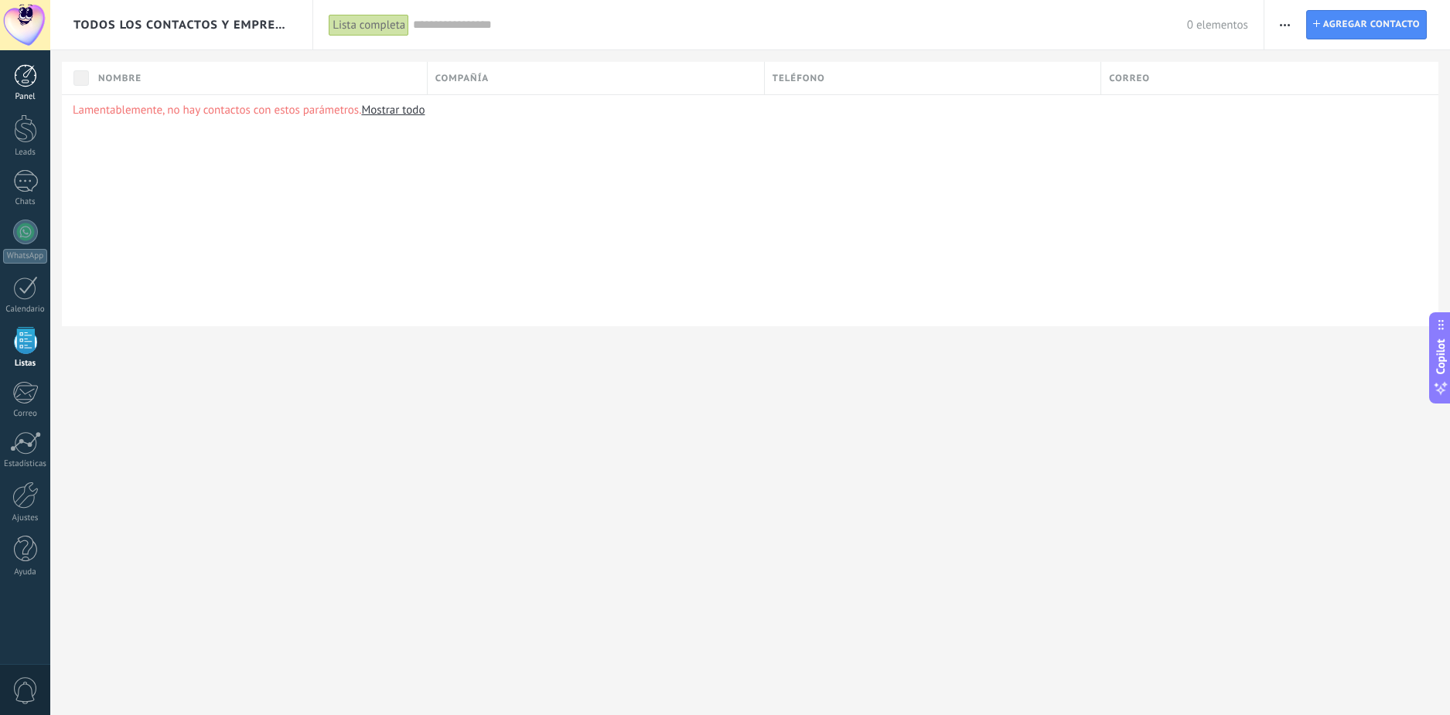
click at [18, 87] on link "Panel" at bounding box center [25, 83] width 50 height 38
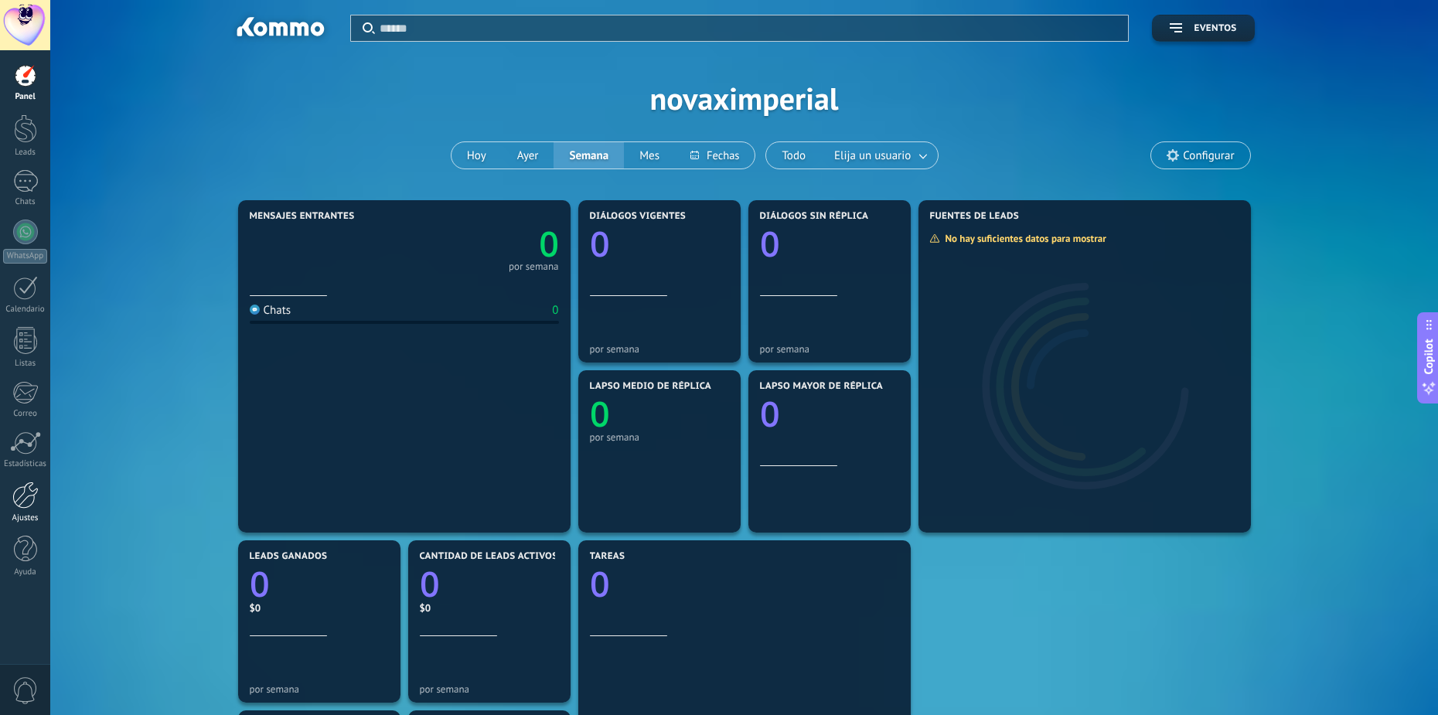
click at [24, 499] on div at bounding box center [25, 495] width 26 height 27
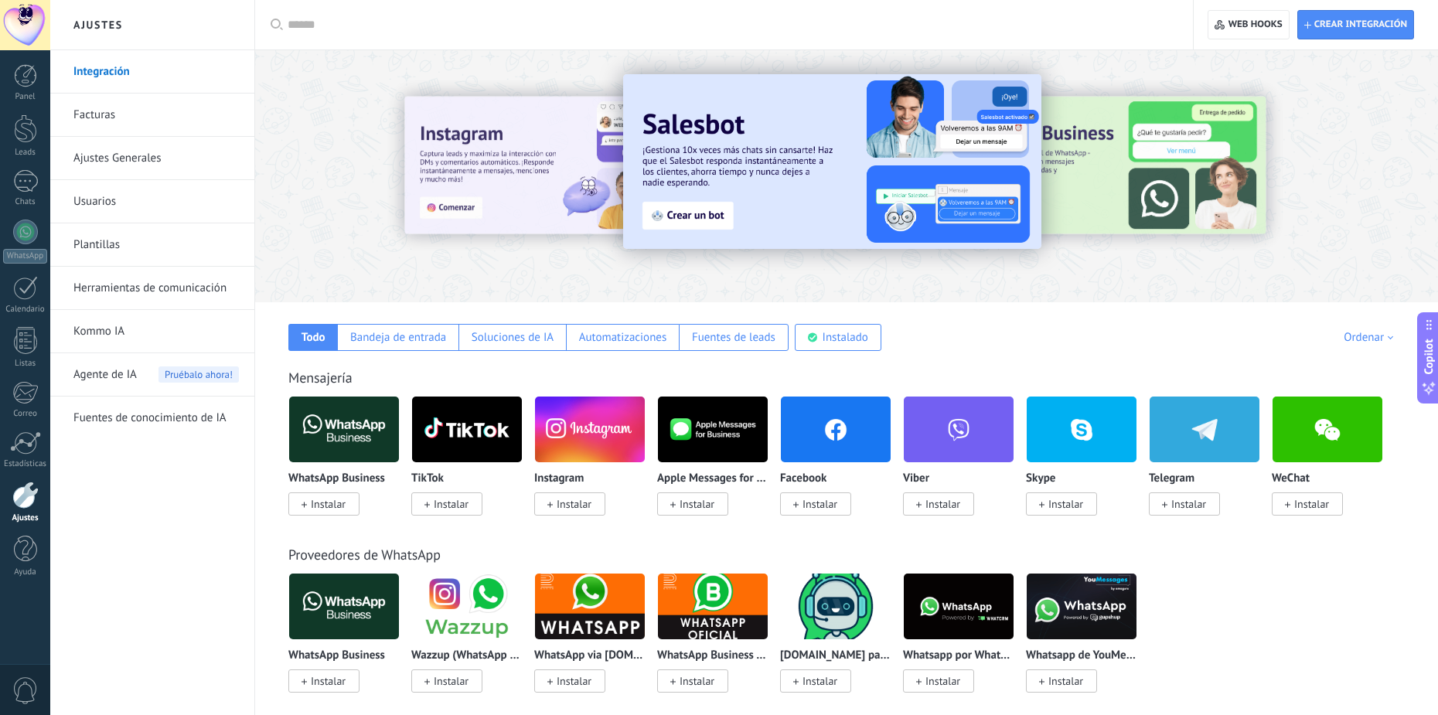
click at [186, 244] on link "Plantillas" at bounding box center [155, 244] width 165 height 43
